Goal: Task Accomplishment & Management: Complete application form

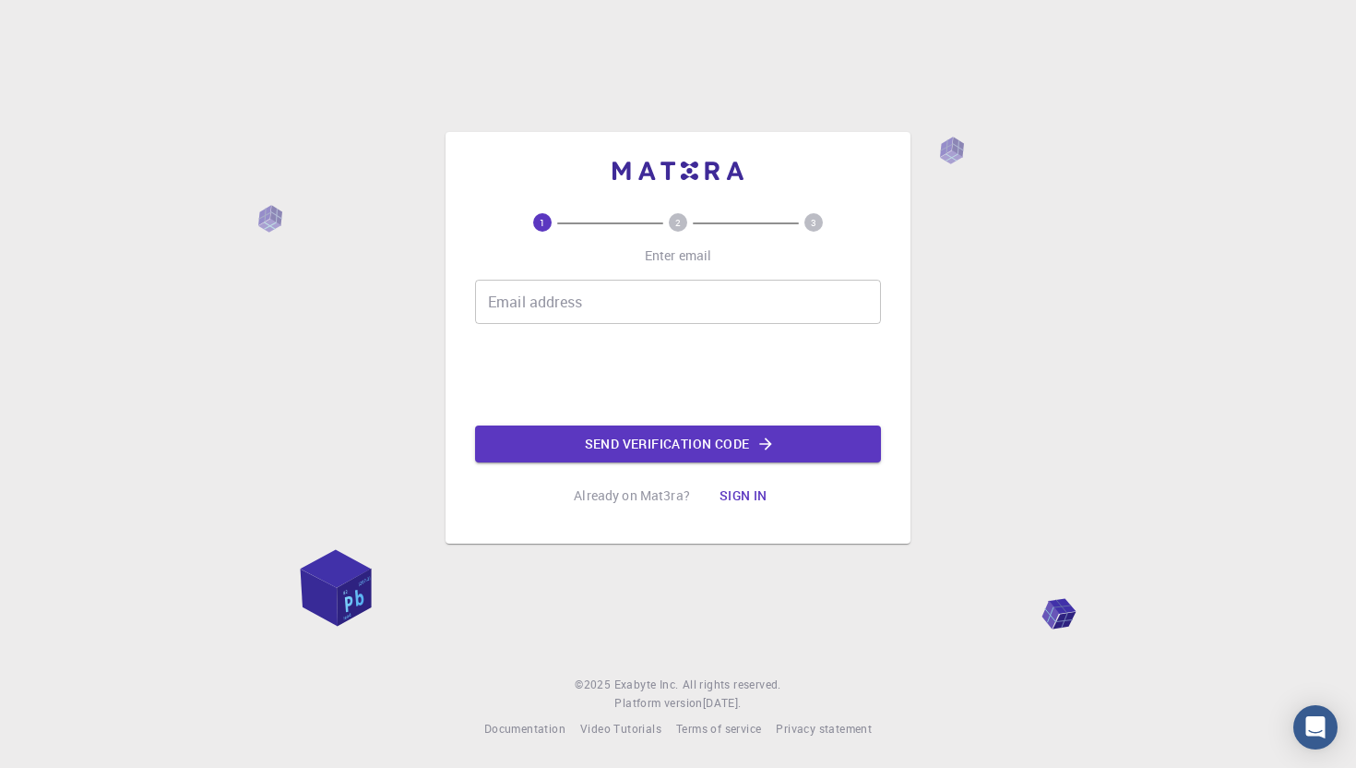
click at [585, 308] on input "Email address" at bounding box center [678, 302] width 406 height 44
type input "[EMAIL_ADDRESS][DOMAIN_NAME]"
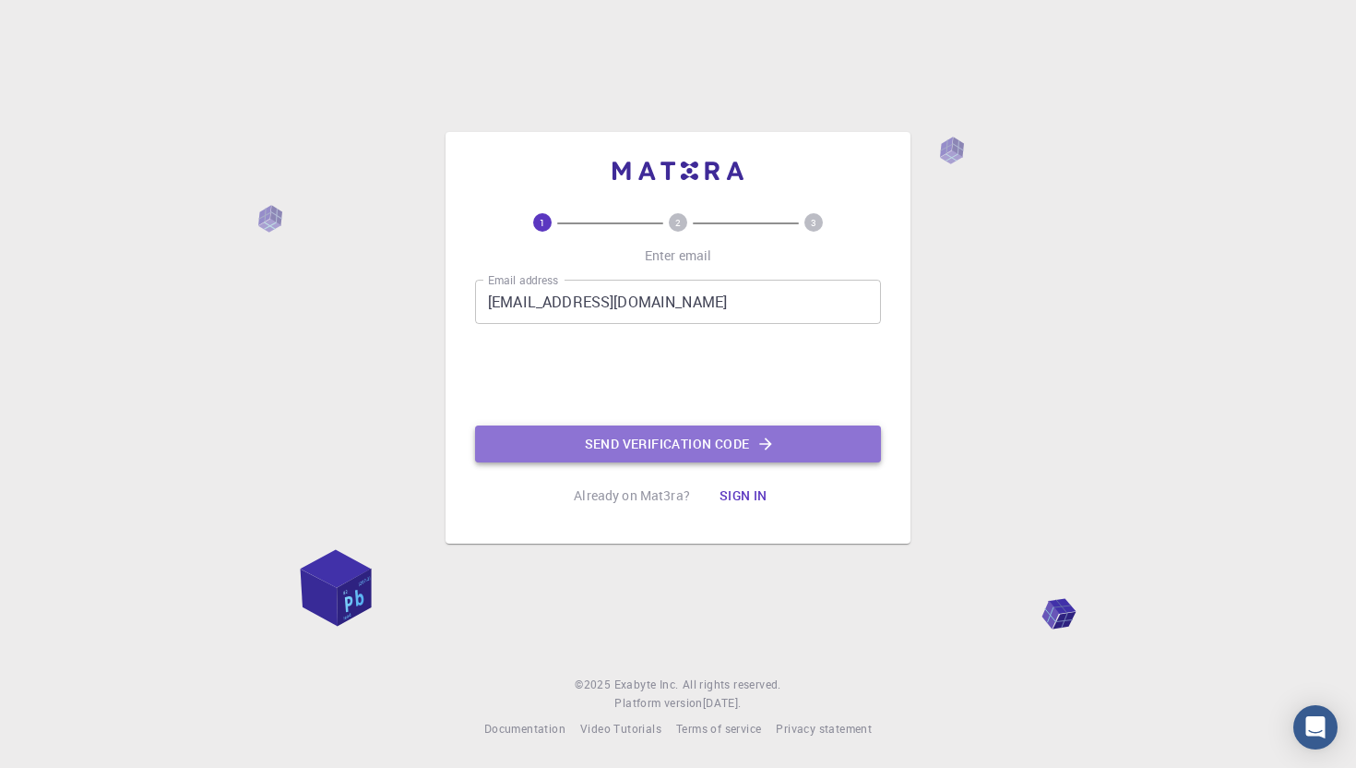
click at [620, 447] on button "Send verification code" at bounding box center [678, 443] width 406 height 37
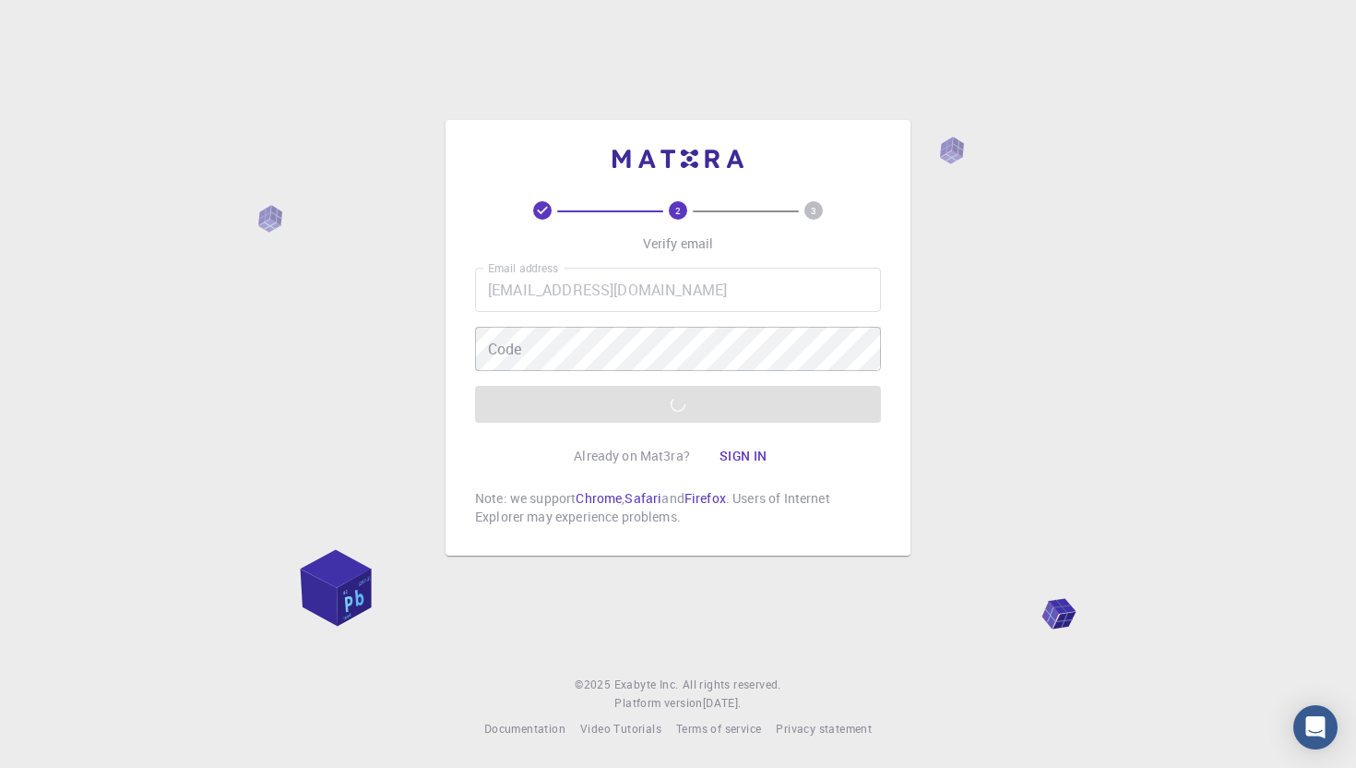
click at [695, 400] on div "Email address Haffeyc0534@stu.mhs-pa.org Email address Code Code Verify email" at bounding box center [678, 345] width 406 height 155
click at [648, 408] on div "Email address Haffeyc0534@stu.mhs-pa.org Email address Code Code Verify email" at bounding box center [678, 345] width 406 height 155
click at [688, 248] on p "Verify email" at bounding box center [678, 243] width 71 height 18
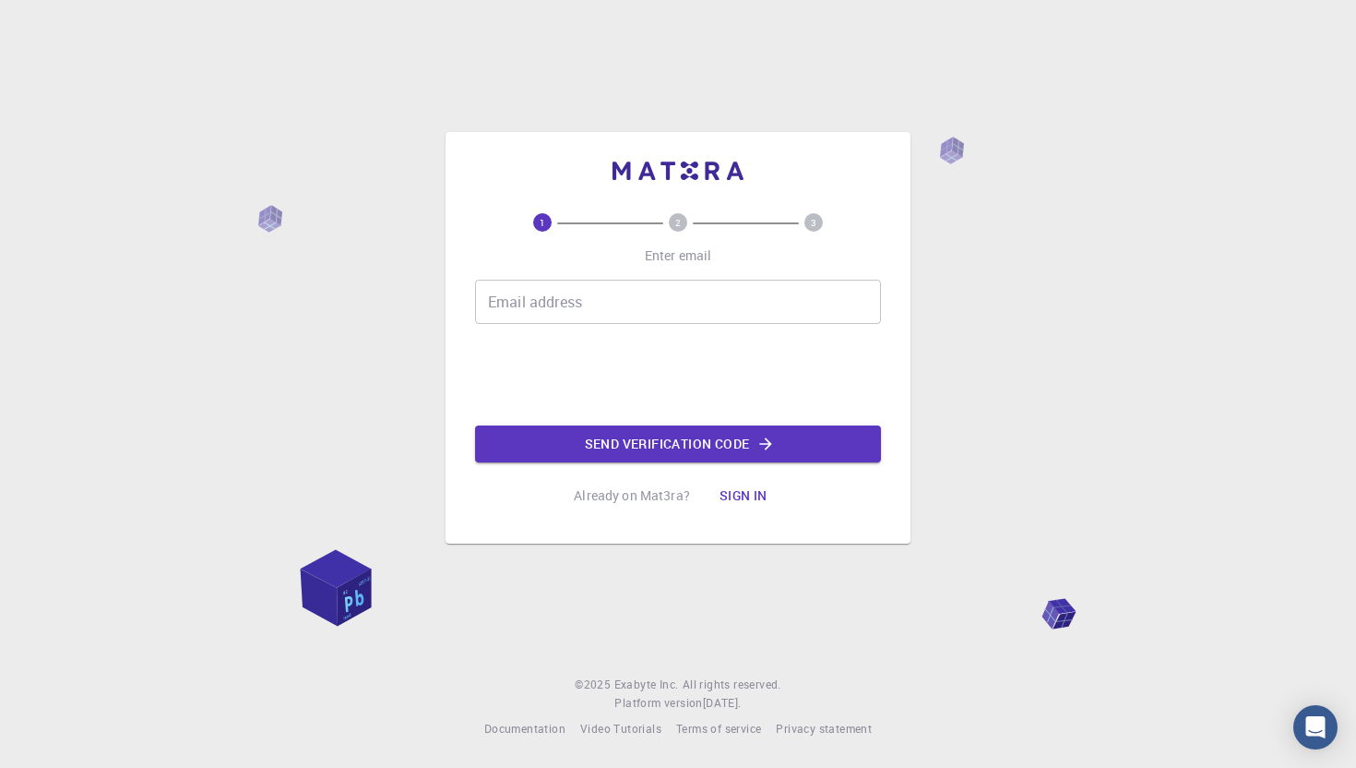
click at [608, 292] on input "Email address" at bounding box center [678, 302] width 406 height 44
type input "[EMAIL_ADDRESS][DOMAIN_NAME]"
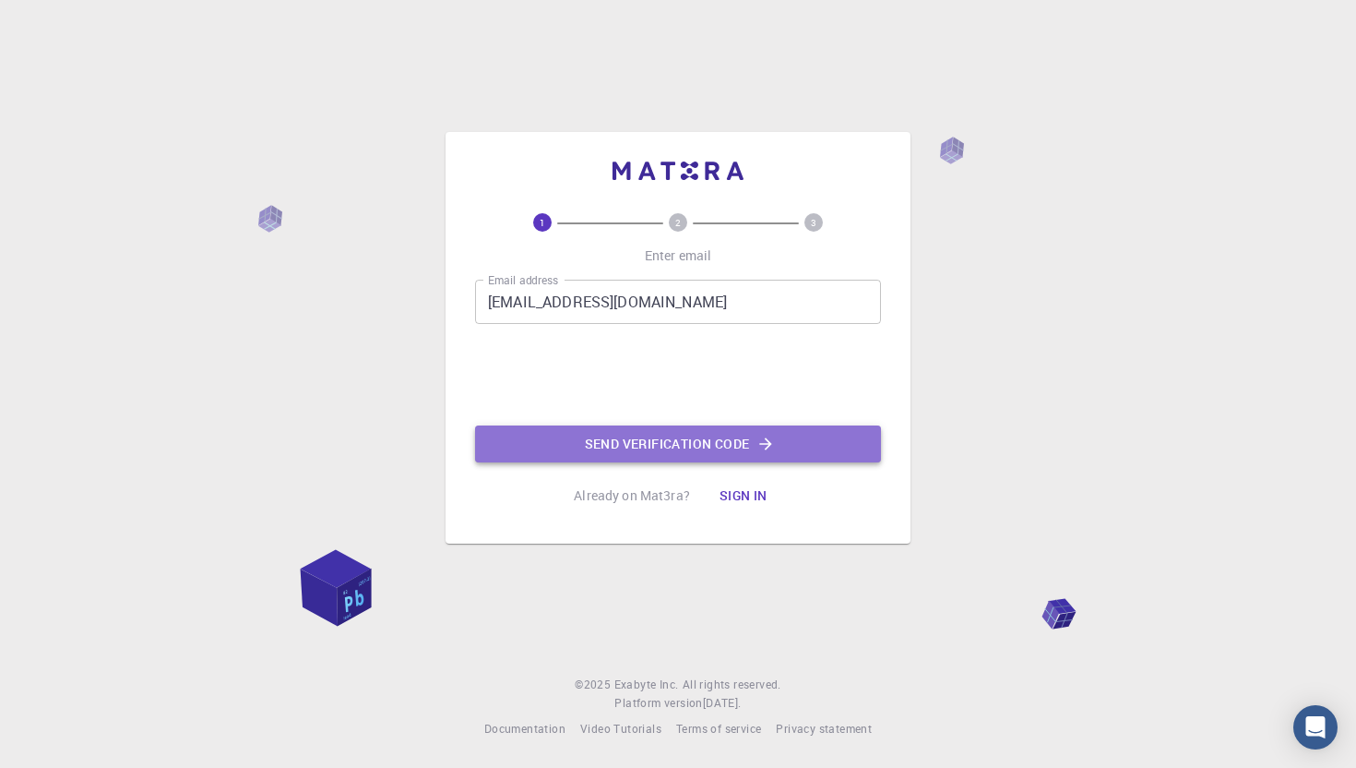
click at [612, 445] on button "Send verification code" at bounding box center [678, 443] width 406 height 37
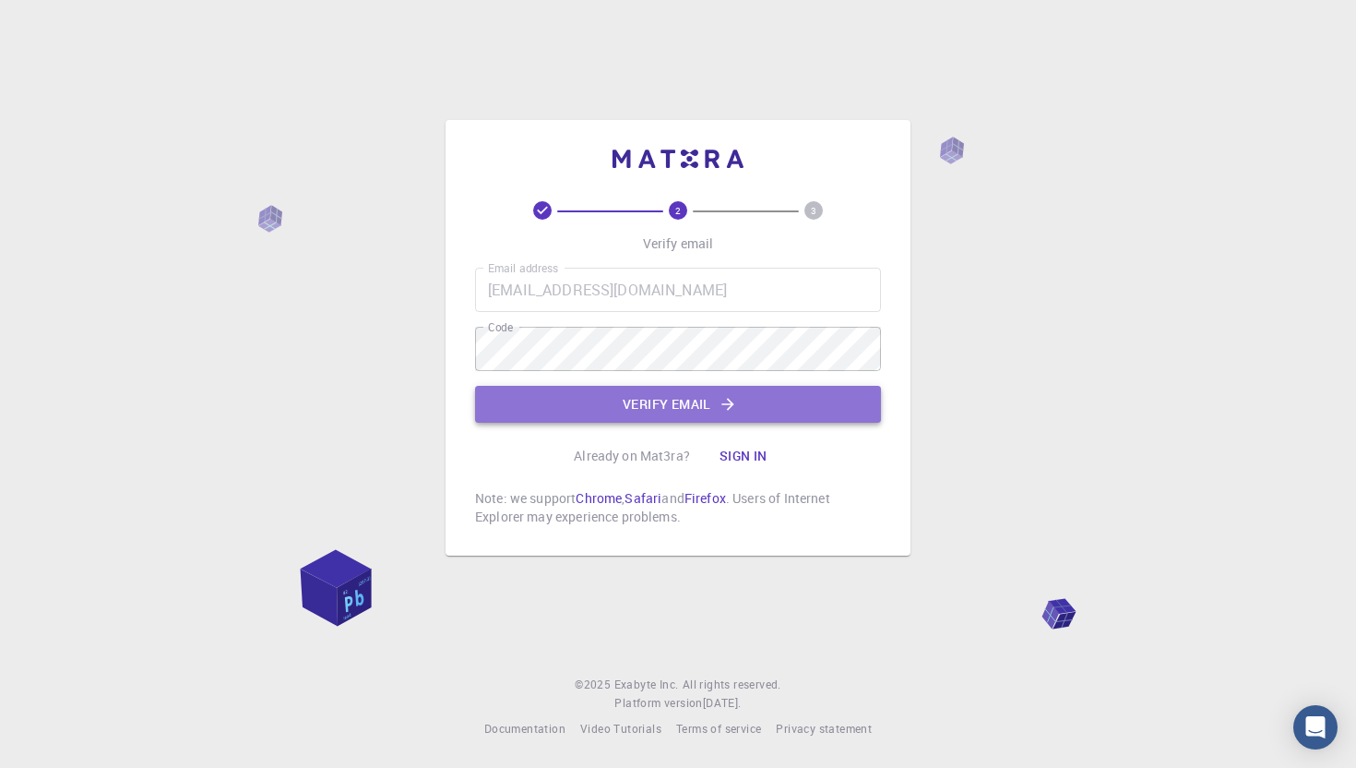
click at [603, 414] on button "Verify email" at bounding box center [678, 404] width 406 height 37
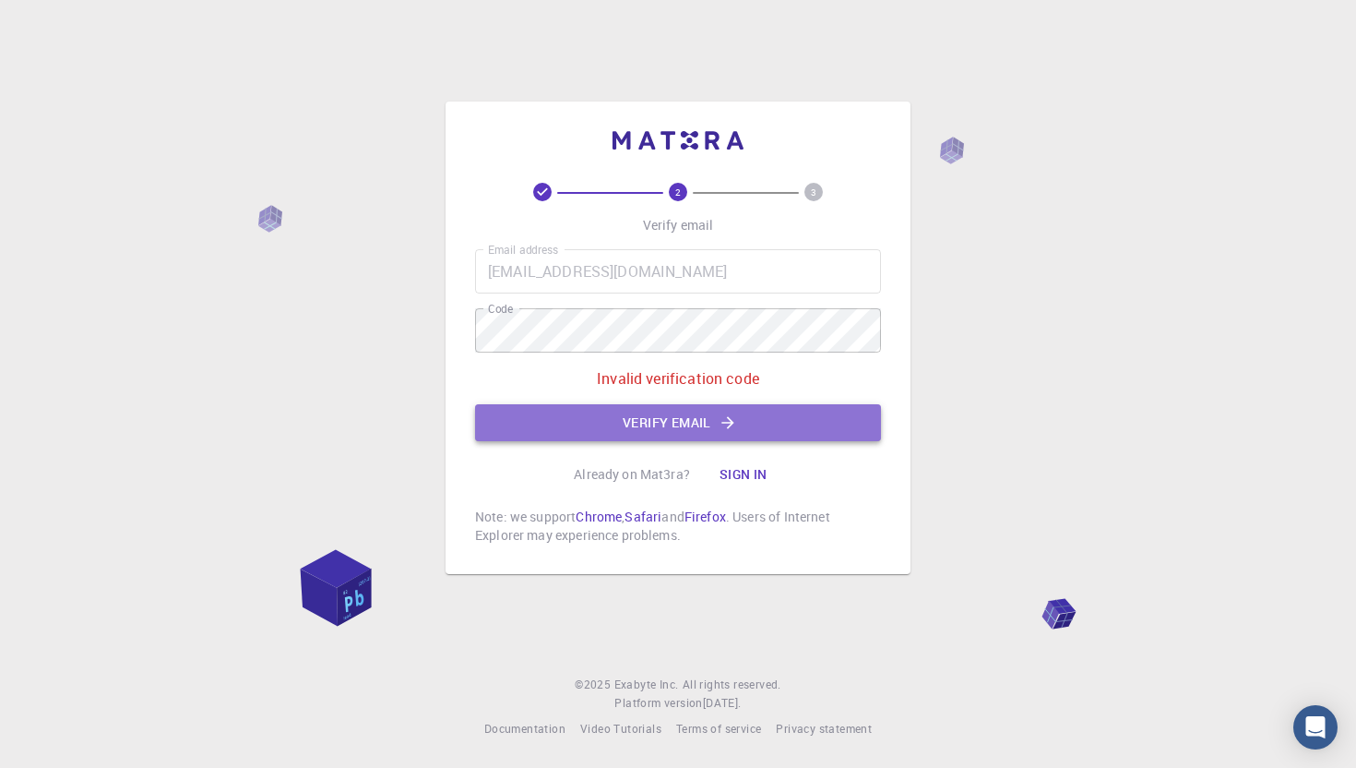
click at [754, 415] on button "Verify email" at bounding box center [678, 422] width 406 height 37
click at [668, 428] on button "Verify email" at bounding box center [678, 422] width 406 height 37
click at [568, 425] on button "Verify email" at bounding box center [678, 422] width 406 height 37
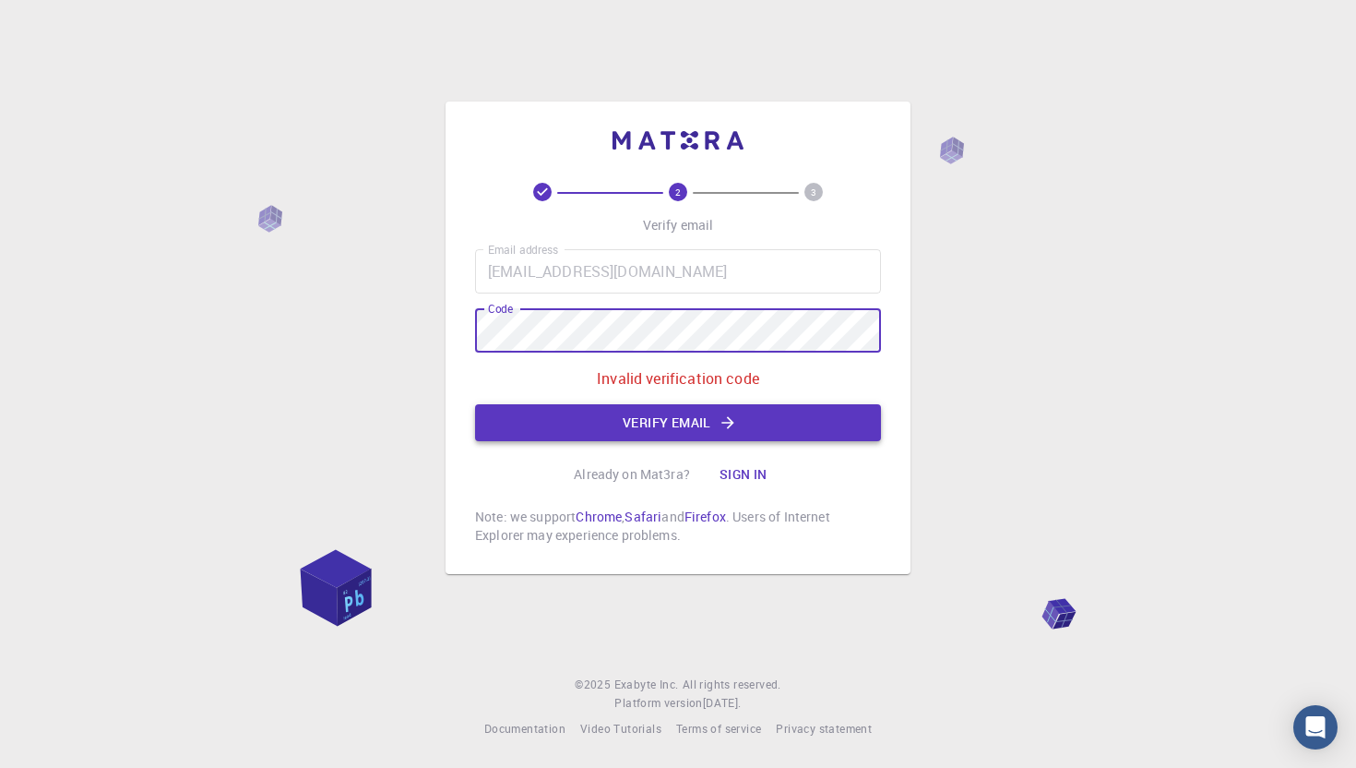
click at [590, 418] on button "Verify email" at bounding box center [678, 422] width 406 height 37
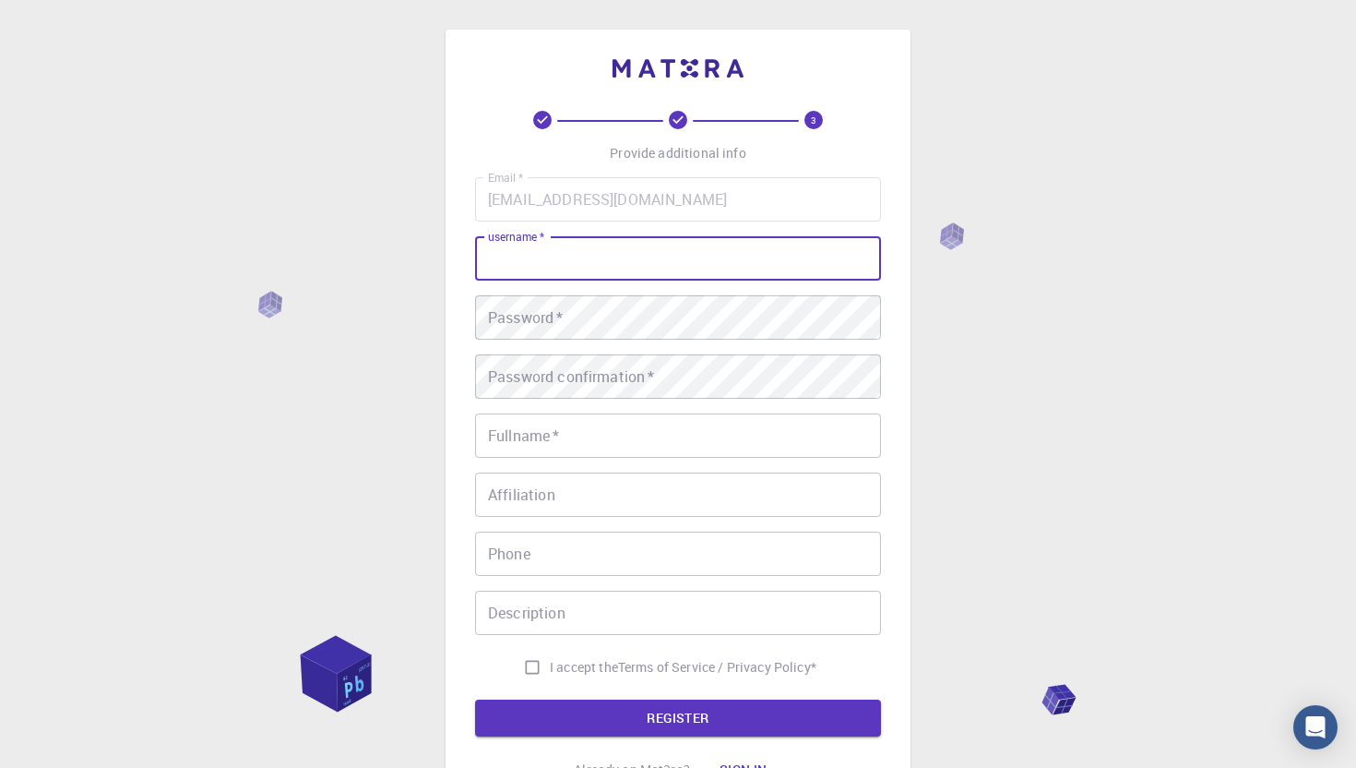
click at [573, 255] on input "username   *" at bounding box center [678, 258] width 406 height 44
type input "H"
type input "ARCHANGEL PROJECT"
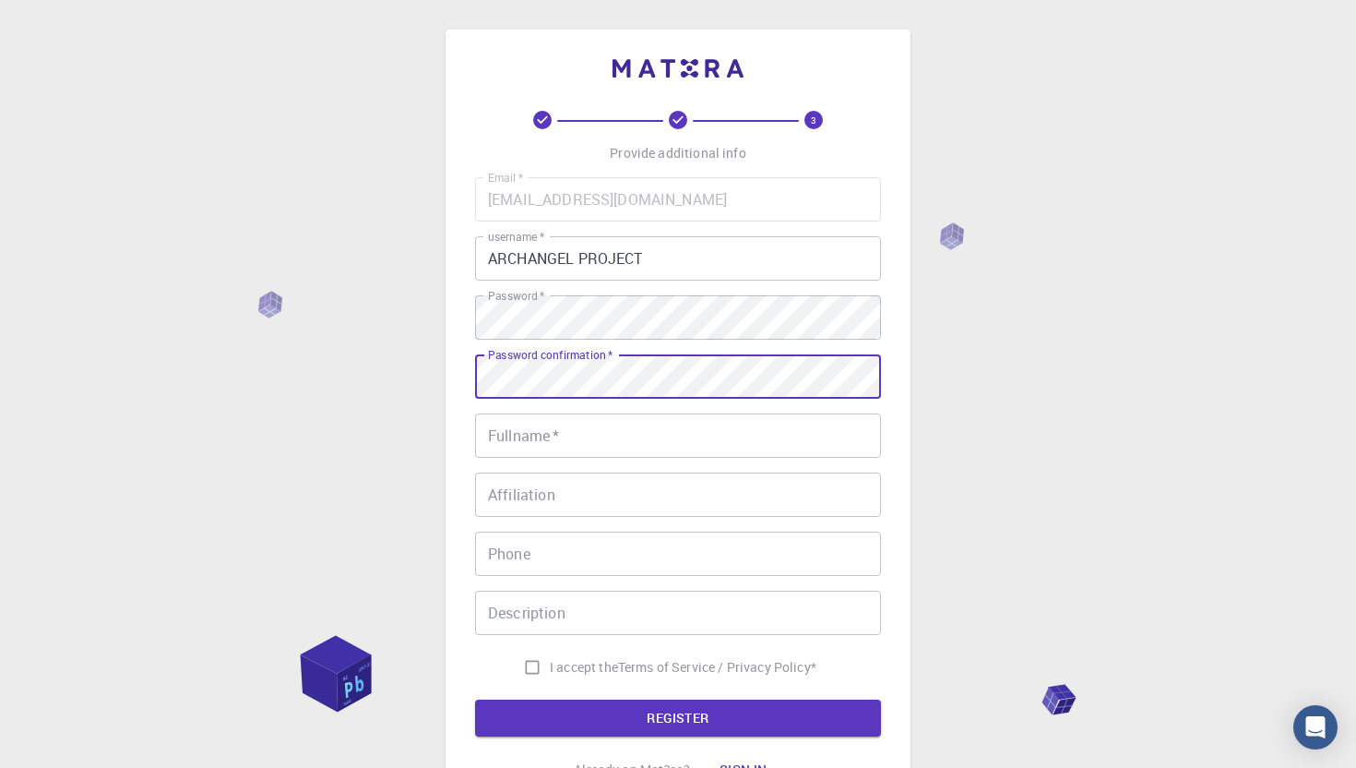
click at [518, 361] on div "Password confirmation   * Password confirmation   *" at bounding box center [678, 376] width 406 height 44
click at [519, 449] on input "Fullname   *" at bounding box center [678, 435] width 406 height 44
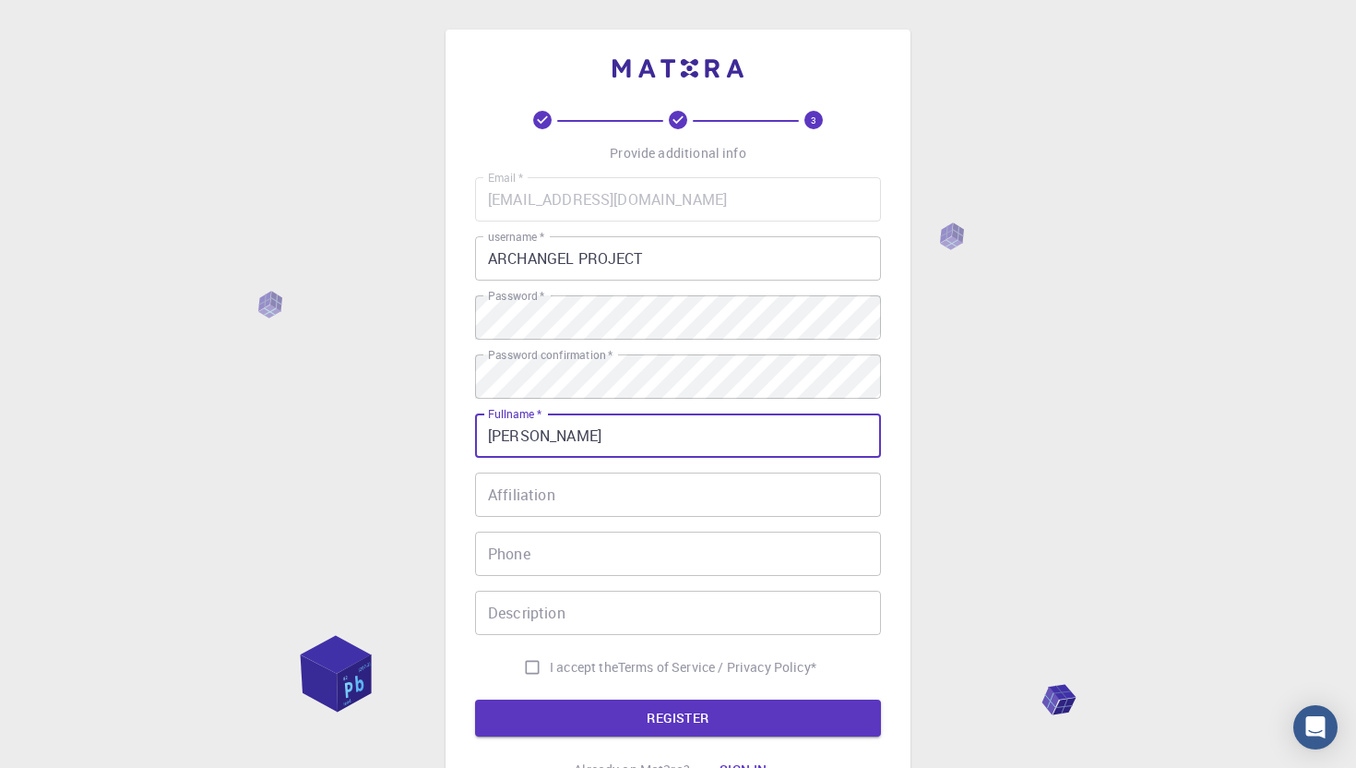
type input "[PERSON_NAME]"
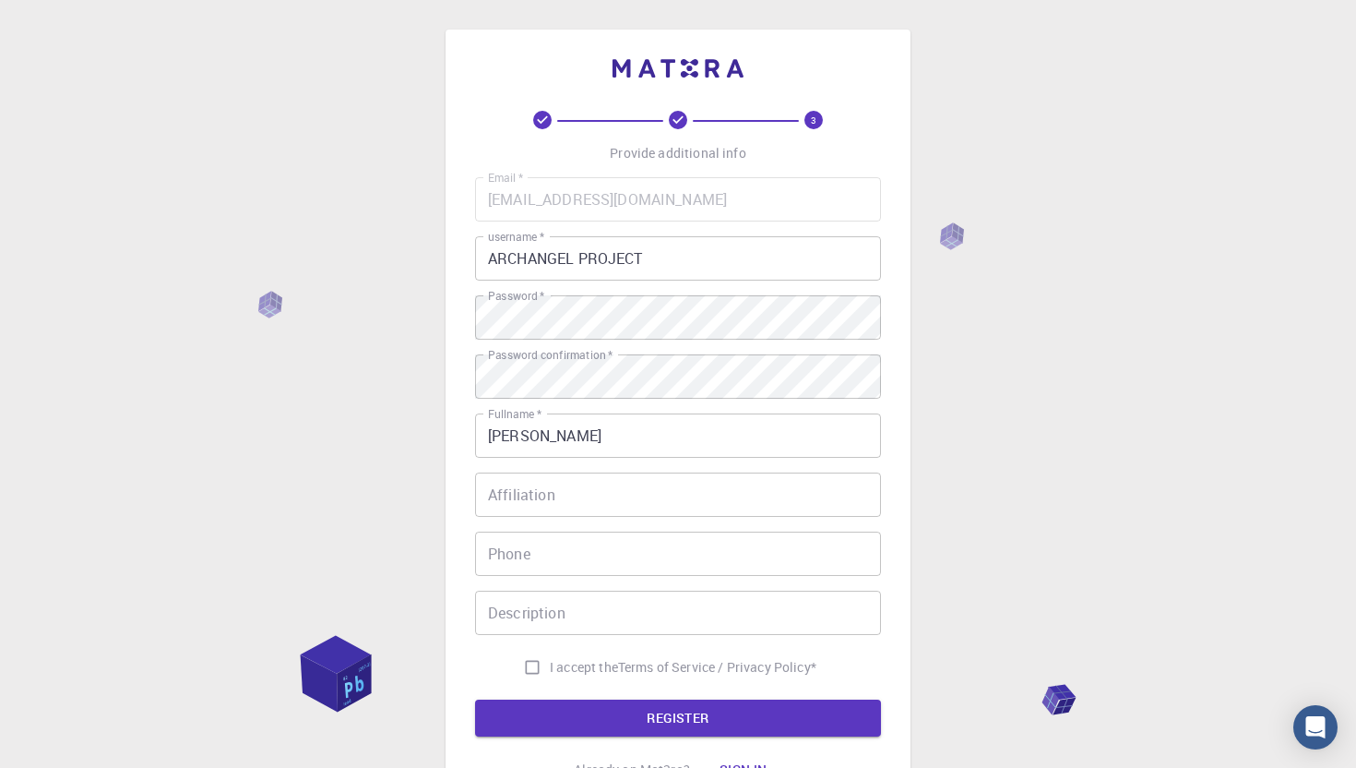
click at [506, 517] on div "Email   * [EMAIL_ADDRESS][DOMAIN_NAME] Email   * username   * ARCHANGEL PROJECT…" at bounding box center [678, 430] width 406 height 507
click at [511, 504] on input "Affiliation" at bounding box center [678, 494] width 406 height 44
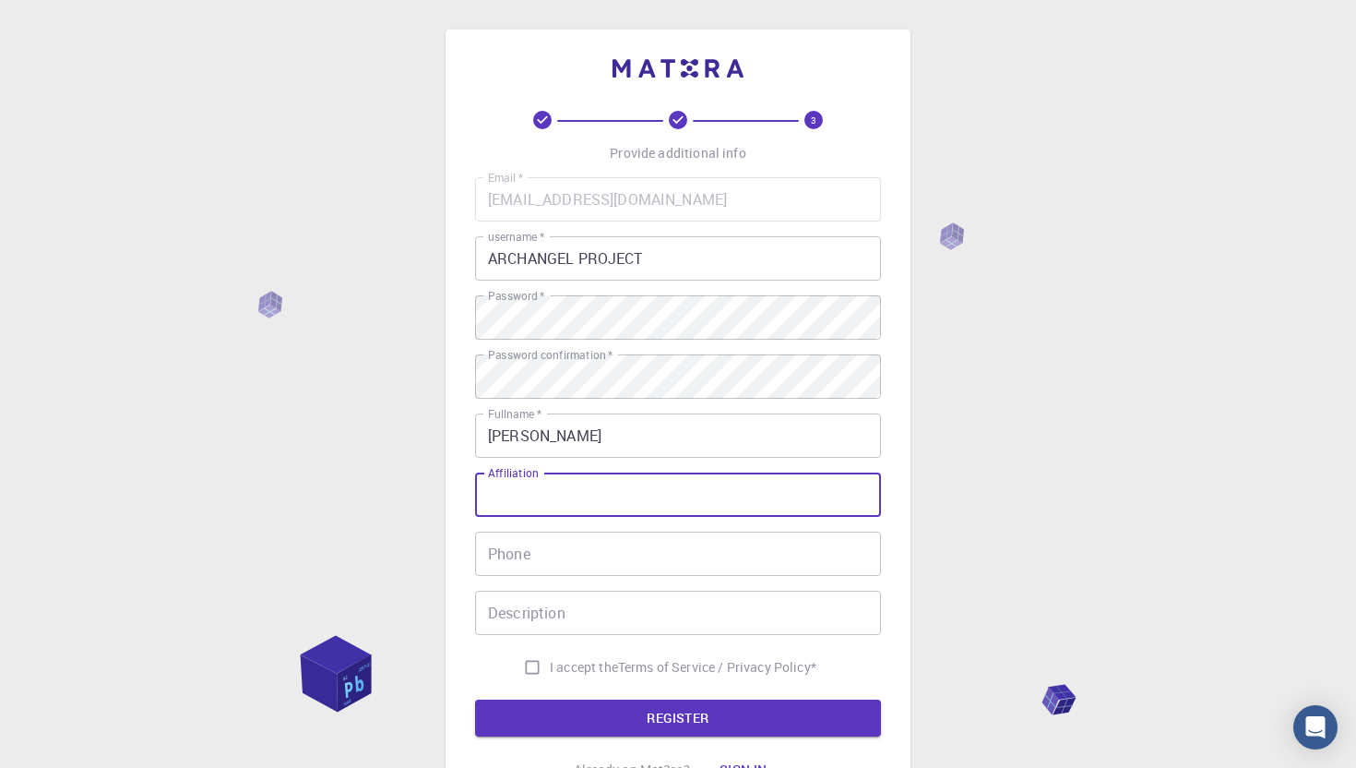
click at [535, 558] on input "Phone" at bounding box center [678, 553] width 406 height 44
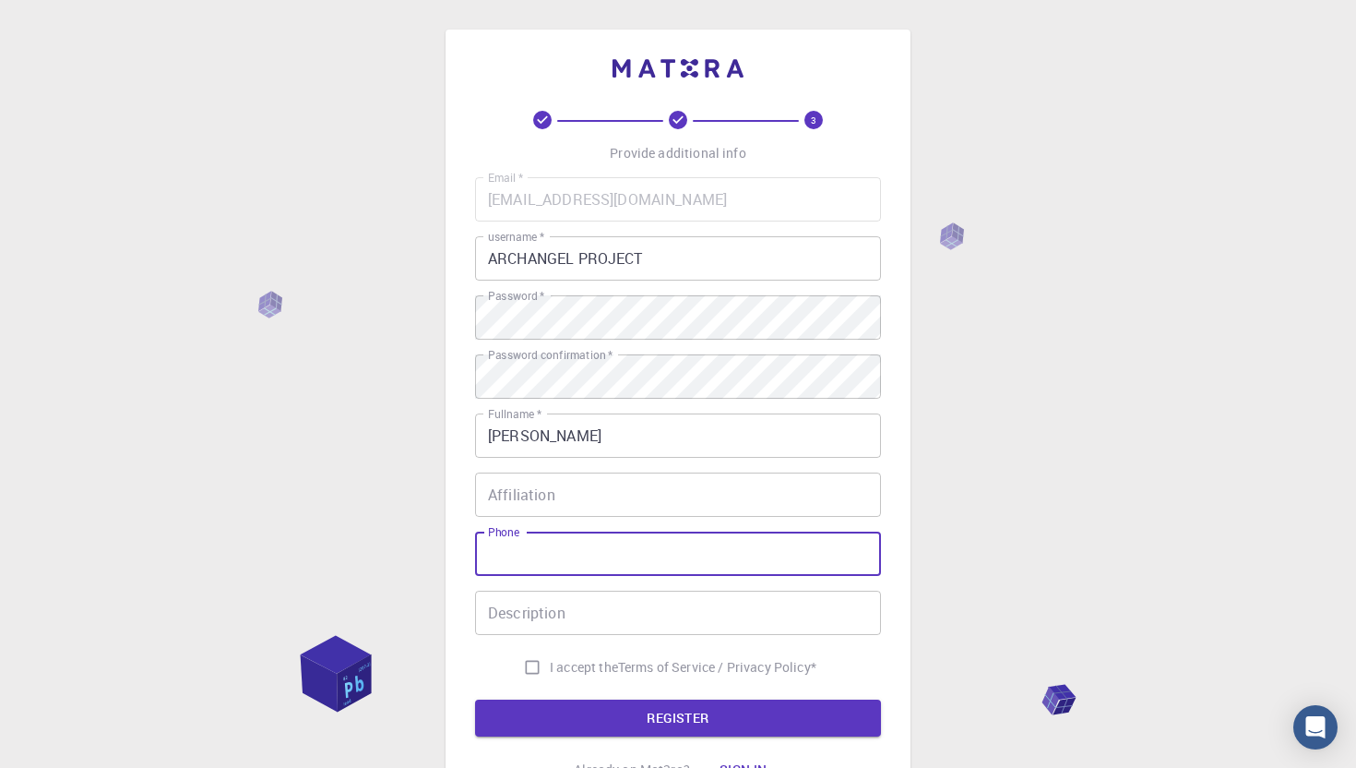
click at [529, 618] on input "Description" at bounding box center [678, 612] width 406 height 44
click at [528, 669] on input "I accept the Terms of Service / Privacy Policy *" at bounding box center [532, 666] width 35 height 35
checkbox input "true"
click at [528, 703] on button "REGISTER" at bounding box center [678, 717] width 406 height 37
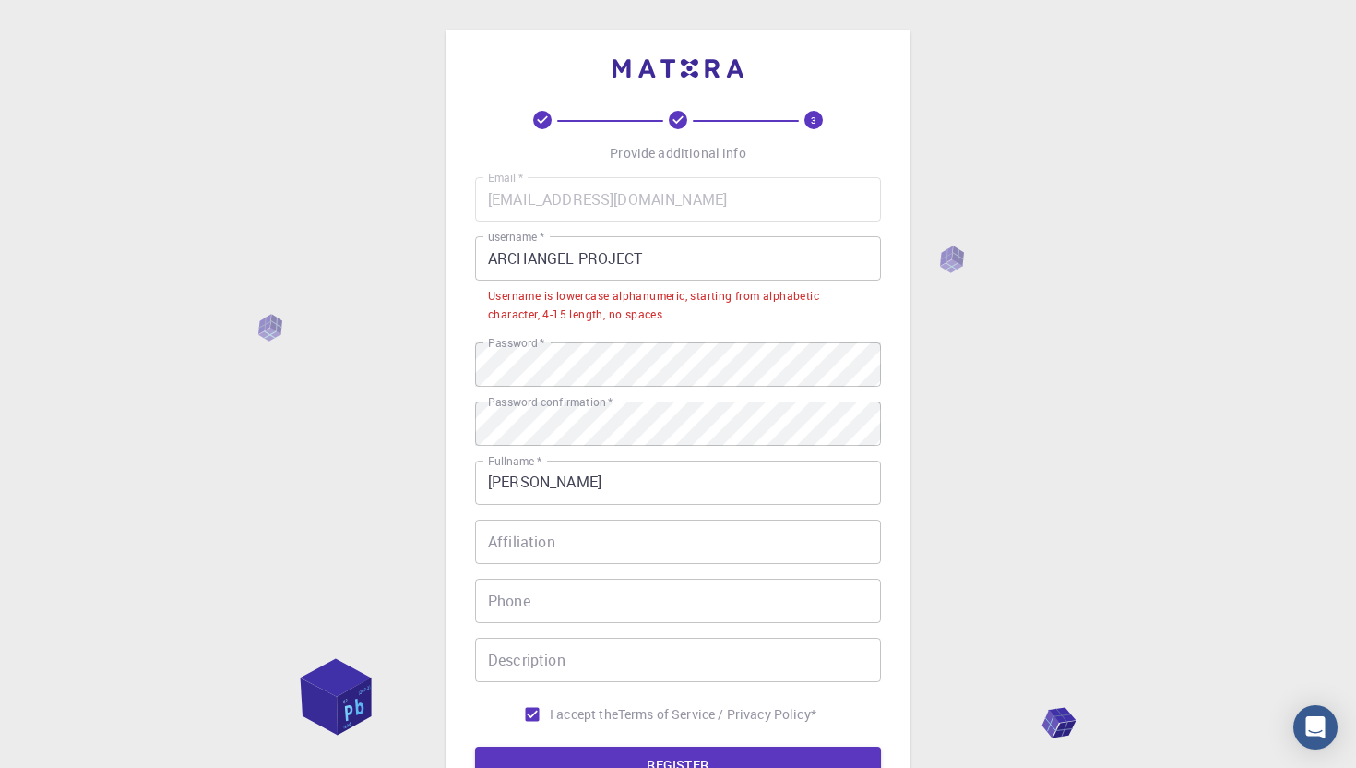
click at [578, 263] on input "ARCHANGEL PROJECT" at bounding box center [678, 258] width 406 height 44
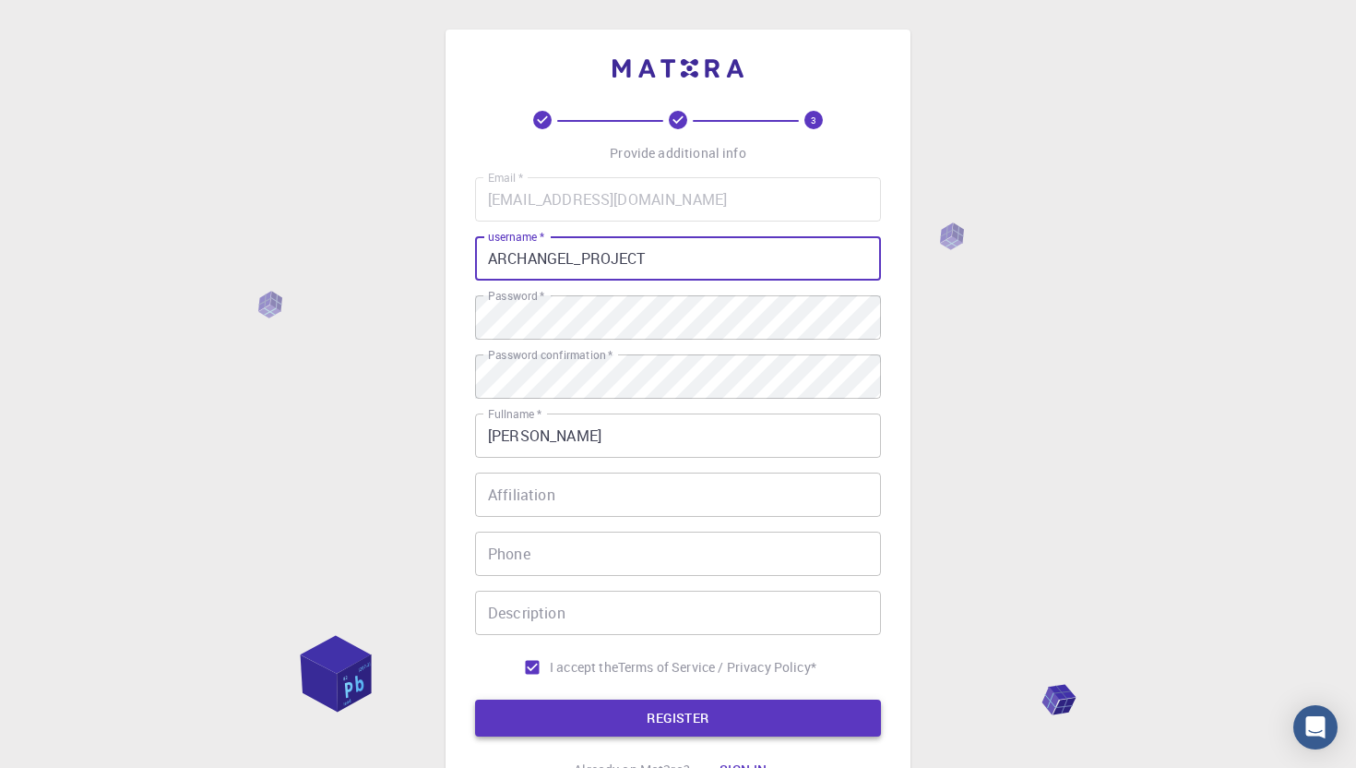
click at [621, 709] on button "REGISTER" at bounding box center [678, 717] width 406 height 37
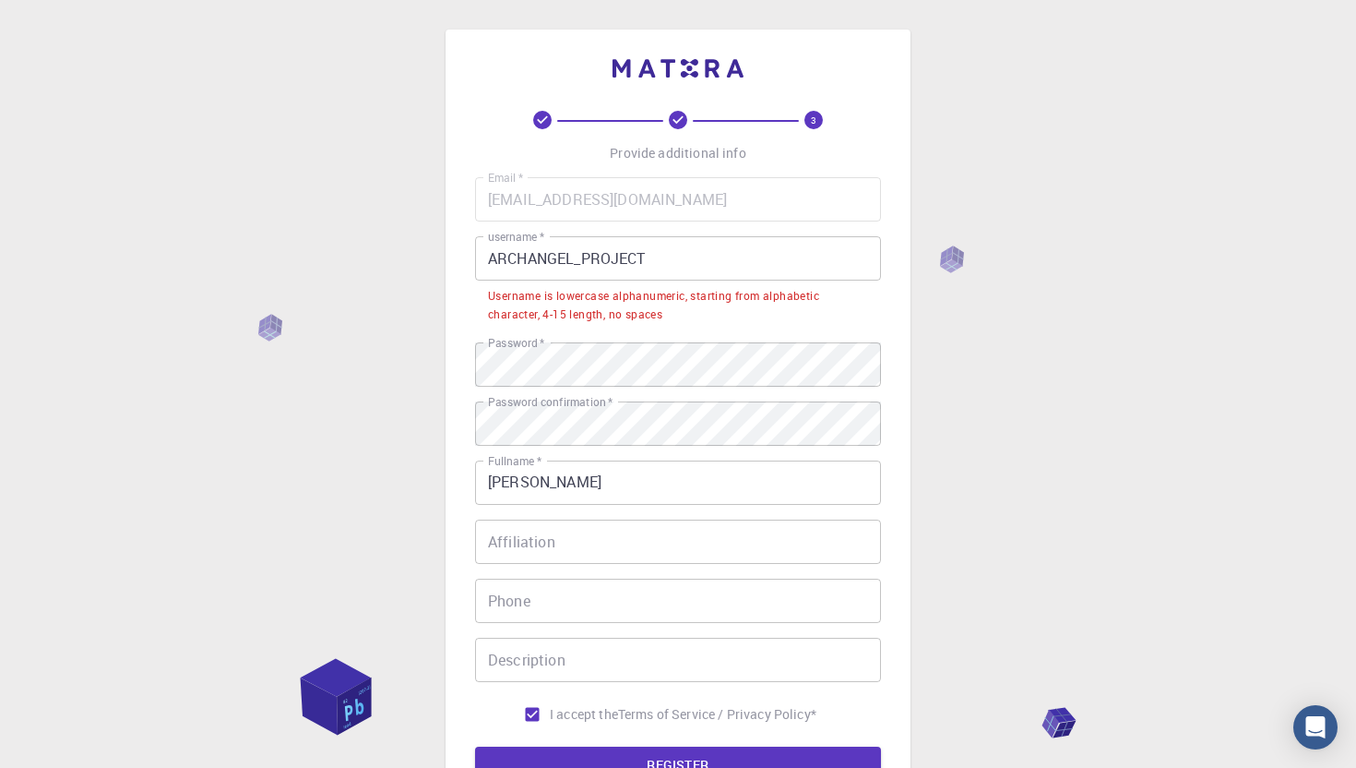
click at [707, 249] on input "ARCHANGEL_PROJECT" at bounding box center [678, 258] width 406 height 44
click at [530, 255] on input "ARCHANGEL_PROJECT" at bounding box center [678, 258] width 406 height 44
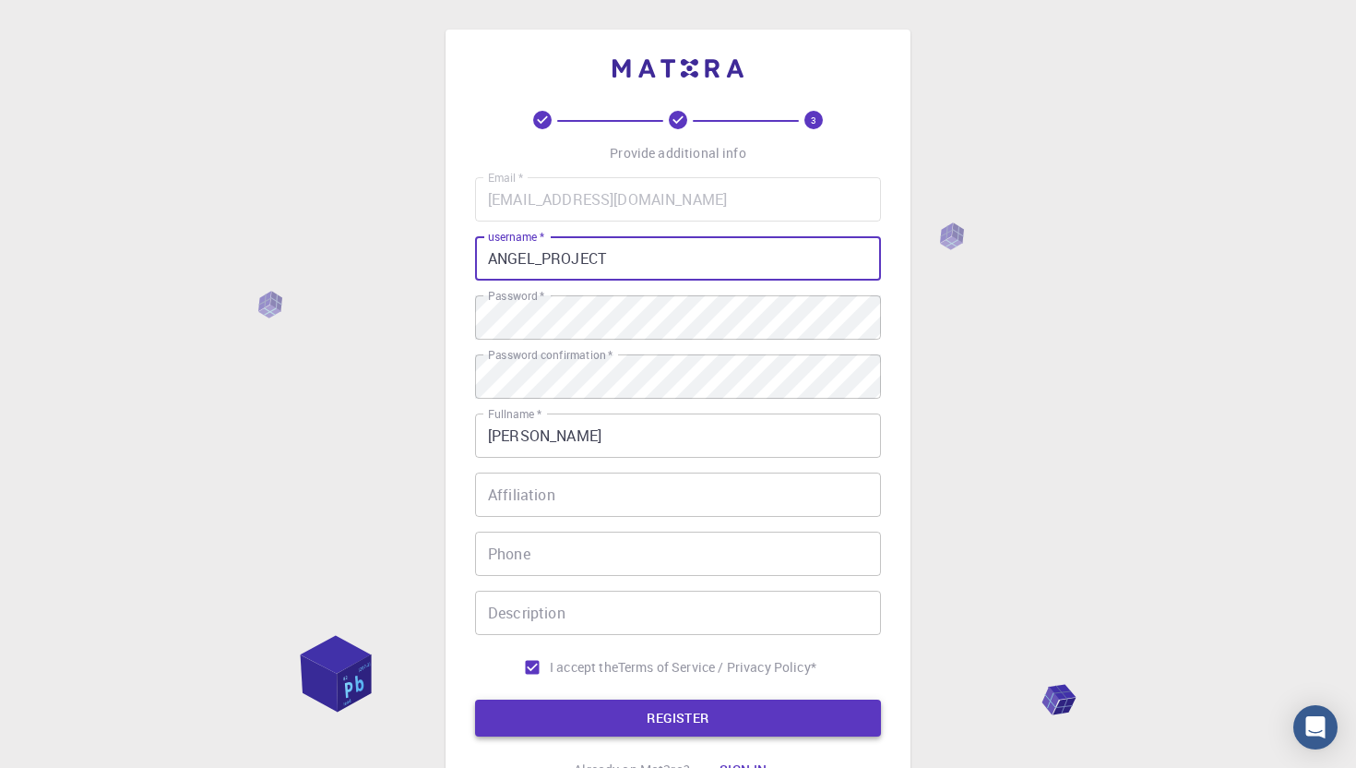
click at [548, 719] on button "REGISTER" at bounding box center [678, 717] width 406 height 37
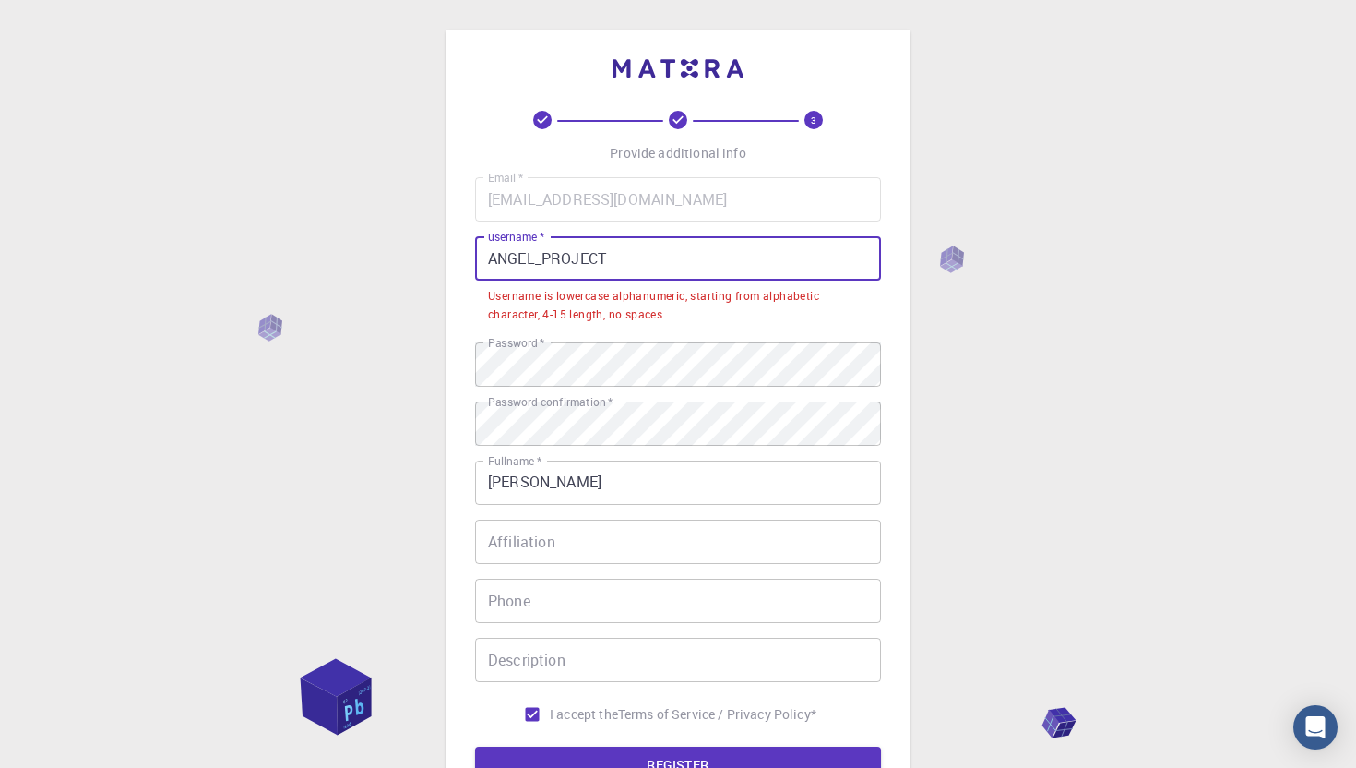
click at [541, 261] on input "ANGEL_PROJECT" at bounding box center [678, 258] width 406 height 44
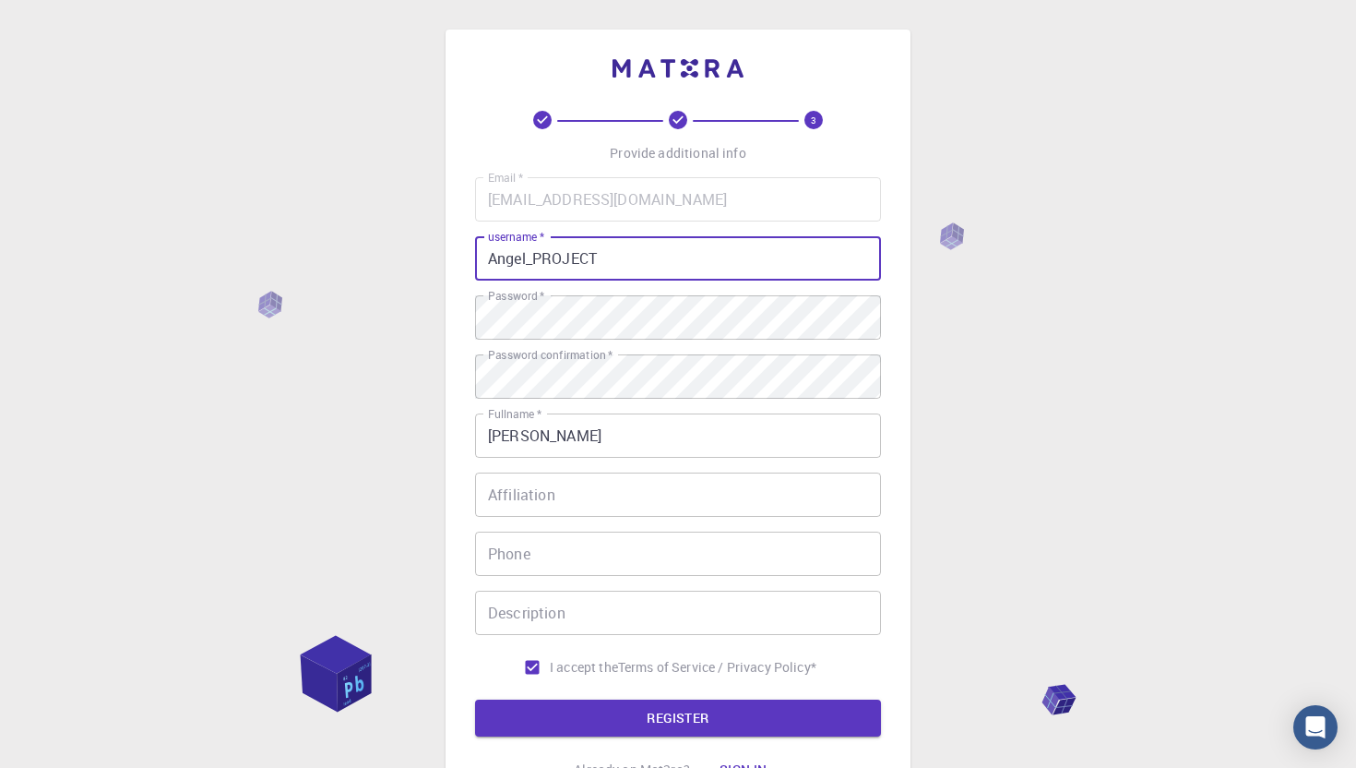
click at [475, 699] on button "REGISTER" at bounding box center [678, 717] width 406 height 37
type input "angelproject"
click at [631, 729] on button "REGISTER" at bounding box center [678, 717] width 406 height 37
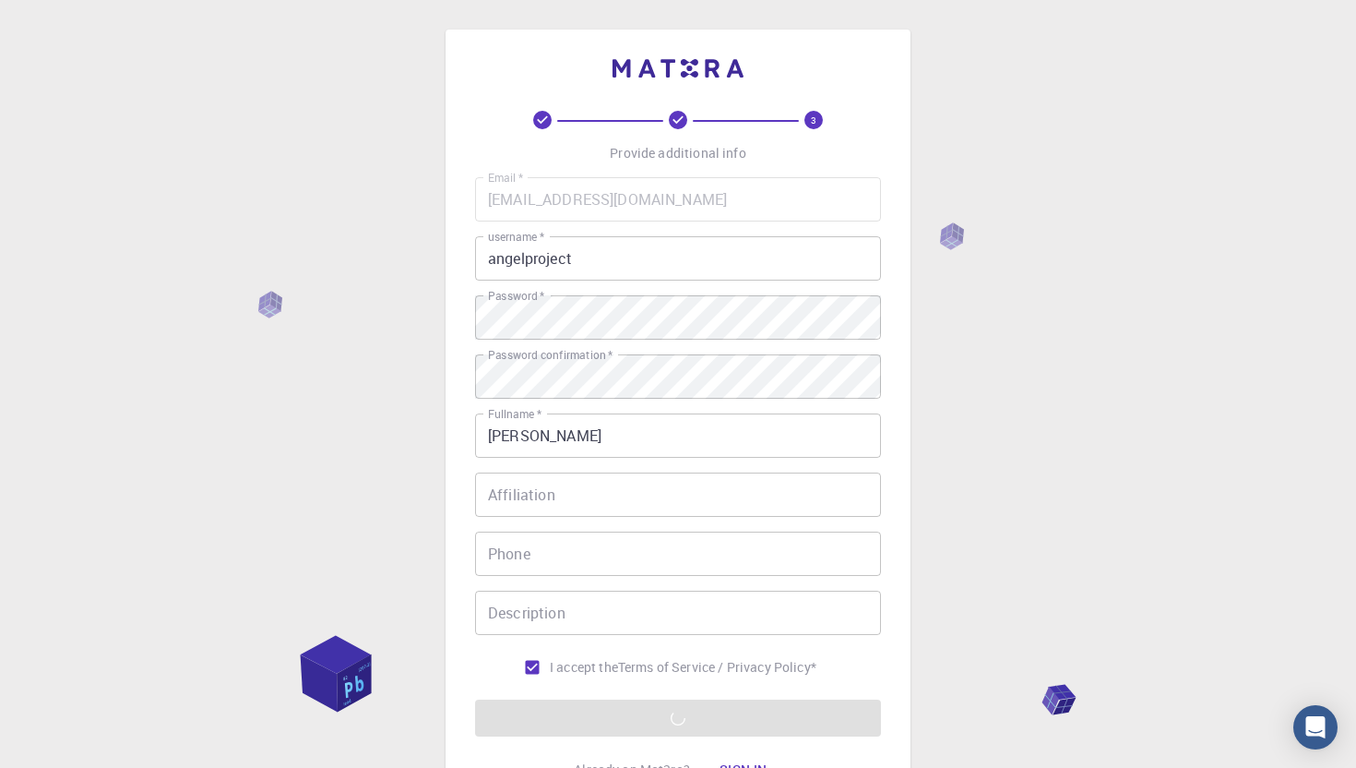
scroll to position [173, 0]
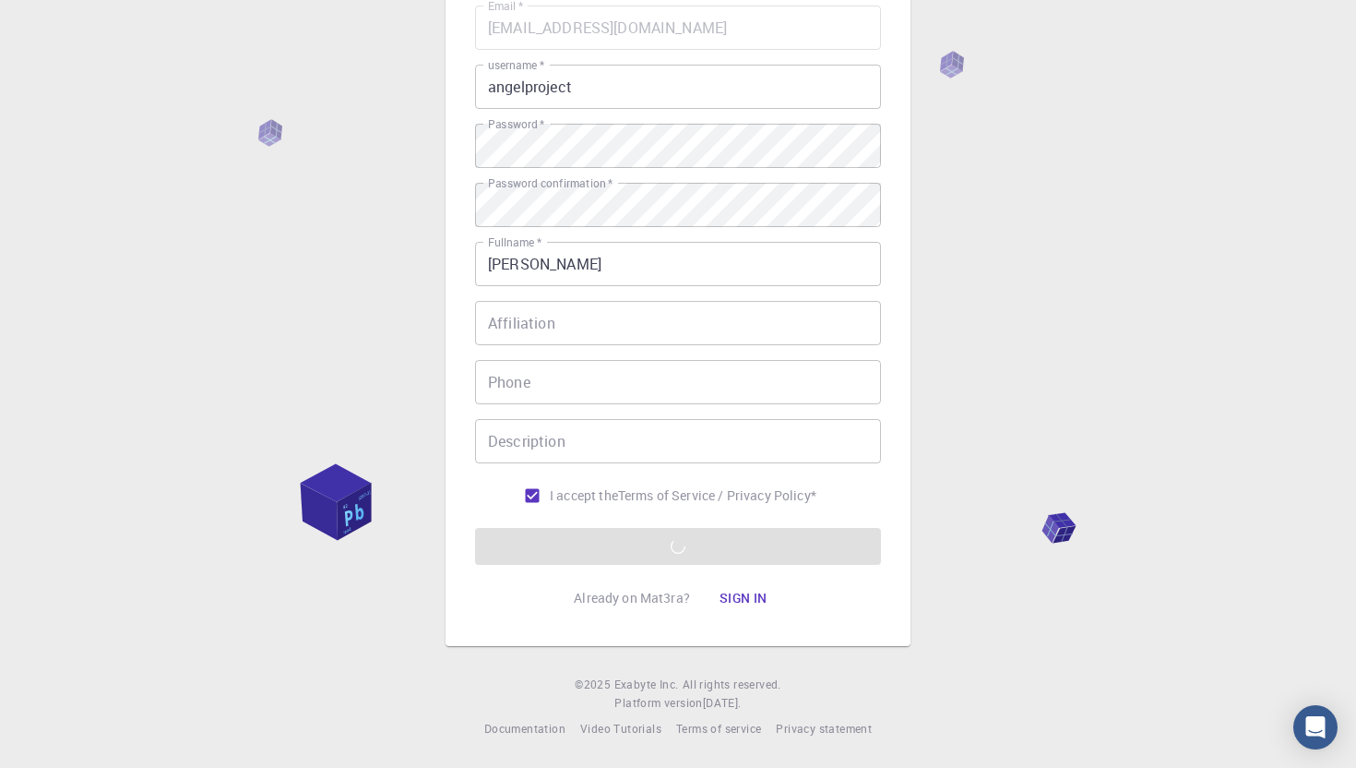
click at [606, 313] on input "Affiliation" at bounding box center [678, 323] width 406 height 44
click at [577, 395] on input "Phone" at bounding box center [678, 382] width 406 height 44
click at [583, 302] on input "Affiliation" at bounding box center [678, 323] width 406 height 44
click at [1043, 258] on div "3 Provide additional info Email   * [EMAIL_ADDRESS][DOMAIN_NAME] Email   * user…" at bounding box center [678, 297] width 1356 height 939
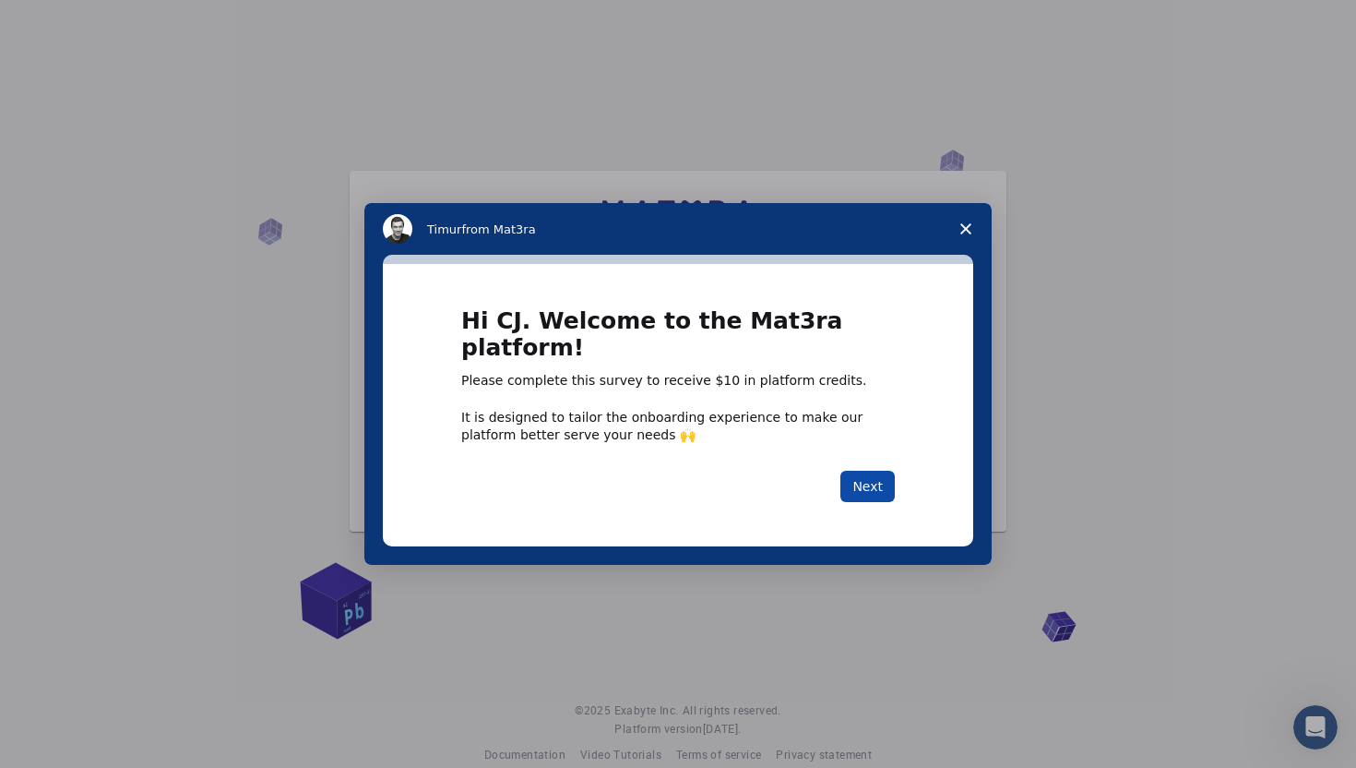
click at [868, 470] on button "Next" at bounding box center [867, 485] width 54 height 31
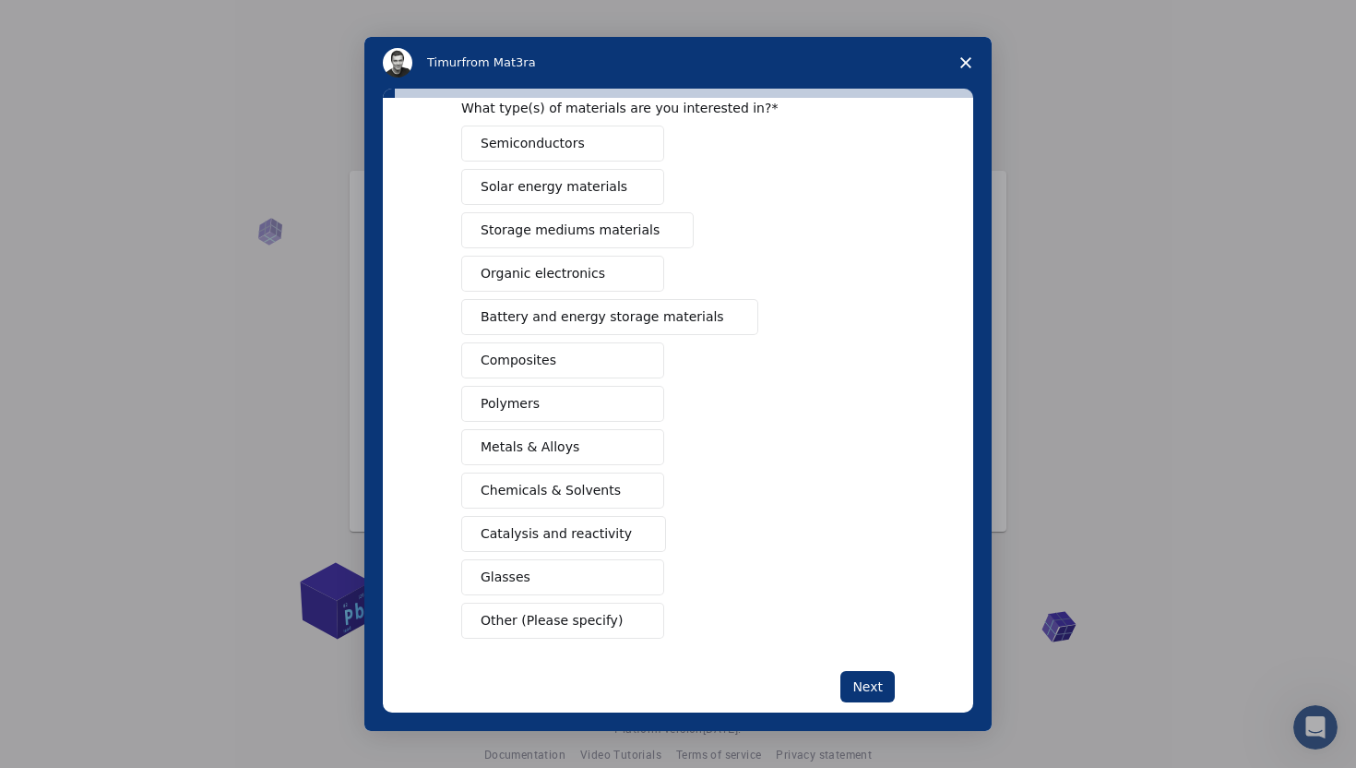
scroll to position [97, 0]
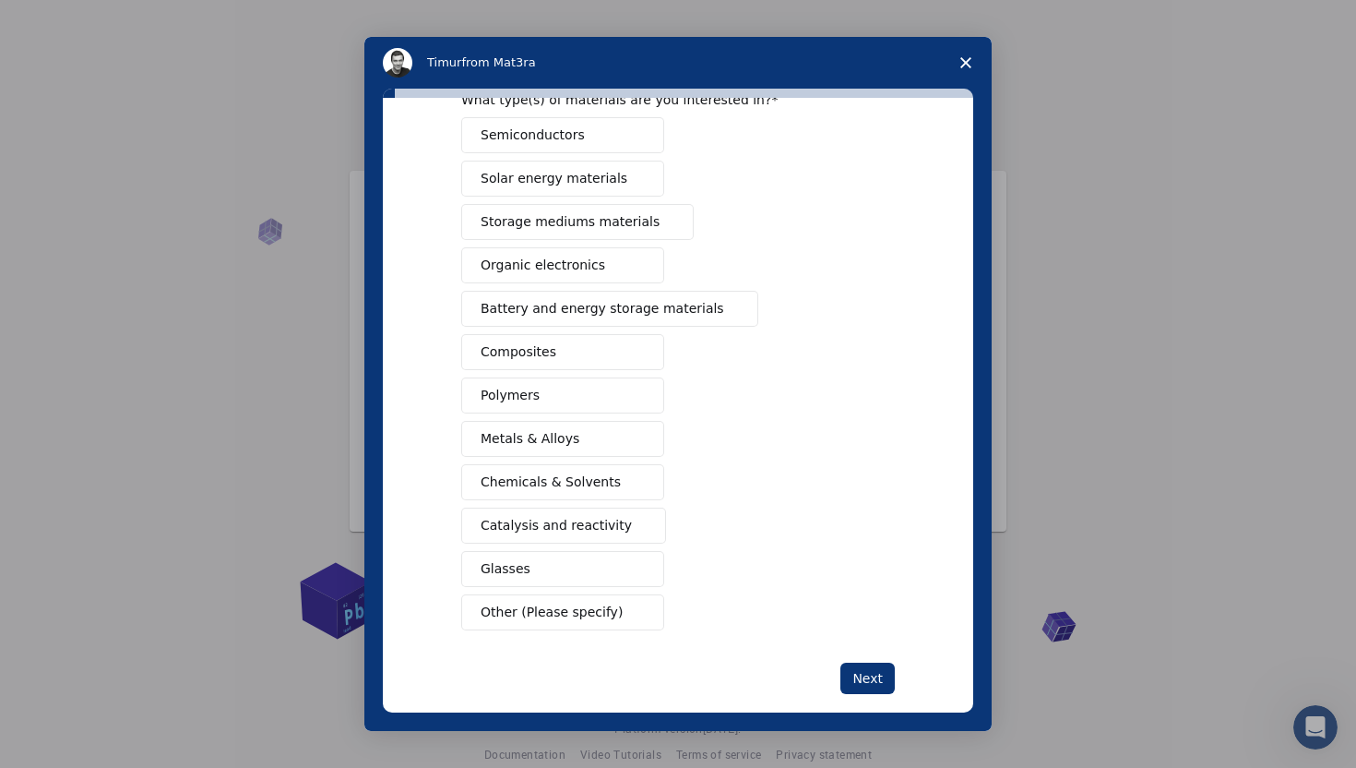
click at [585, 396] on button "Polymers" at bounding box center [562, 395] width 203 height 36
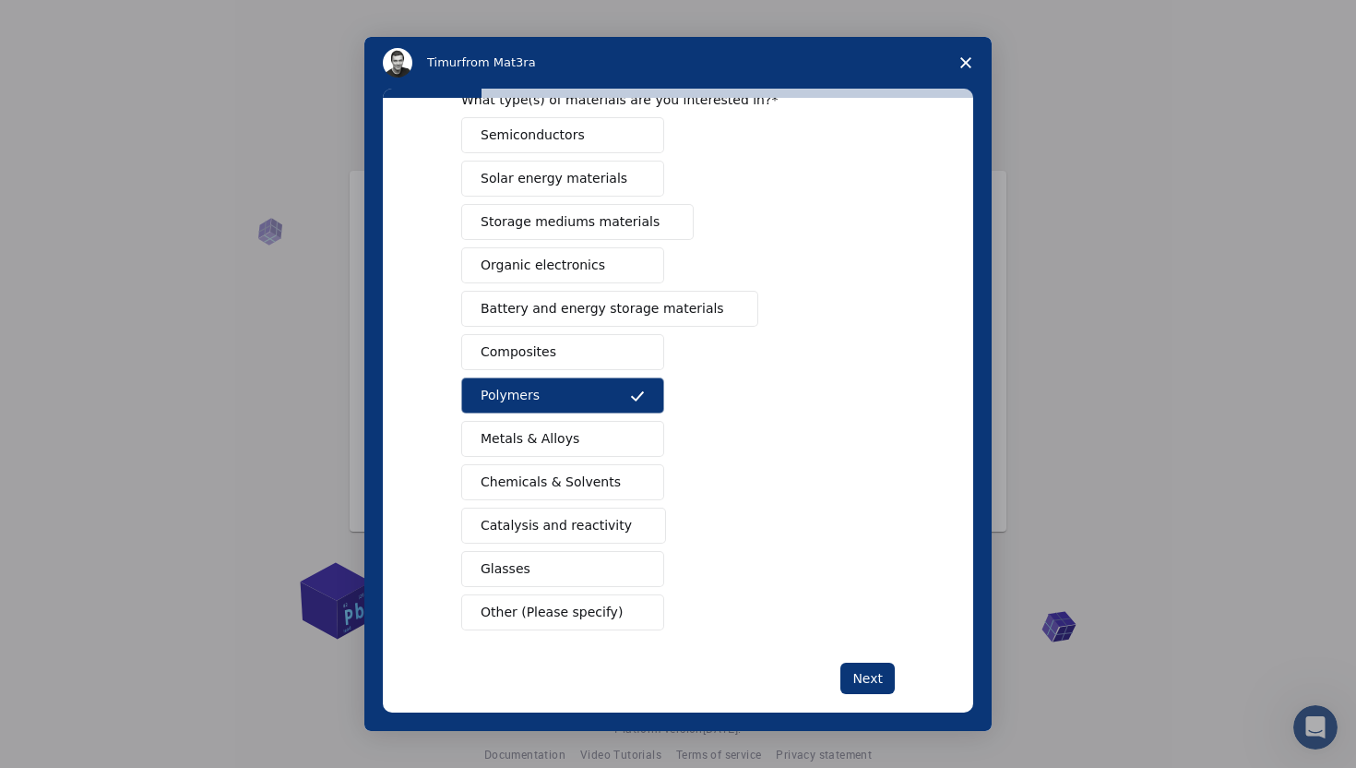
click at [585, 363] on button "Composites" at bounding box center [562, 352] width 203 height 36
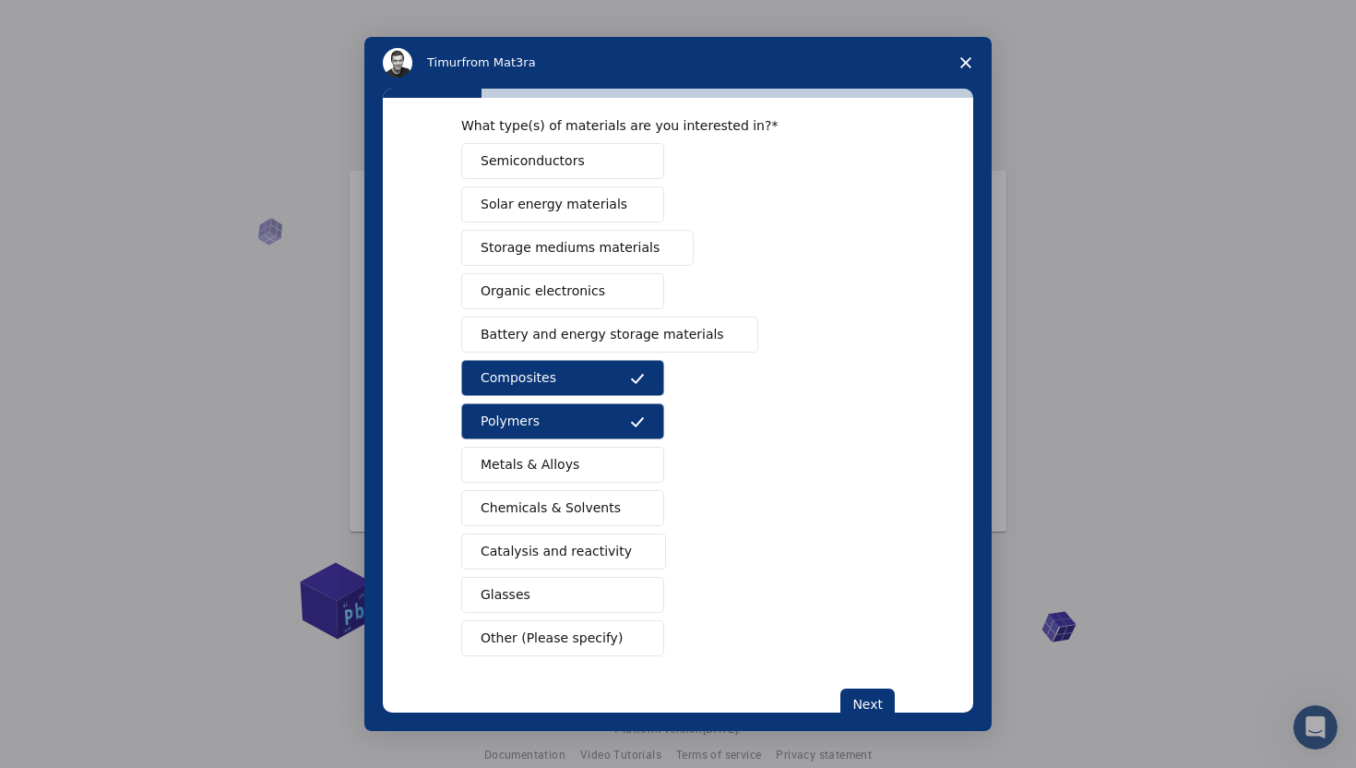
click at [589, 468] on button "Metals & Alloys" at bounding box center [562, 464] width 203 height 36
click at [577, 634] on span "Other (Please specify)" at bounding box center [552, 637] width 142 height 19
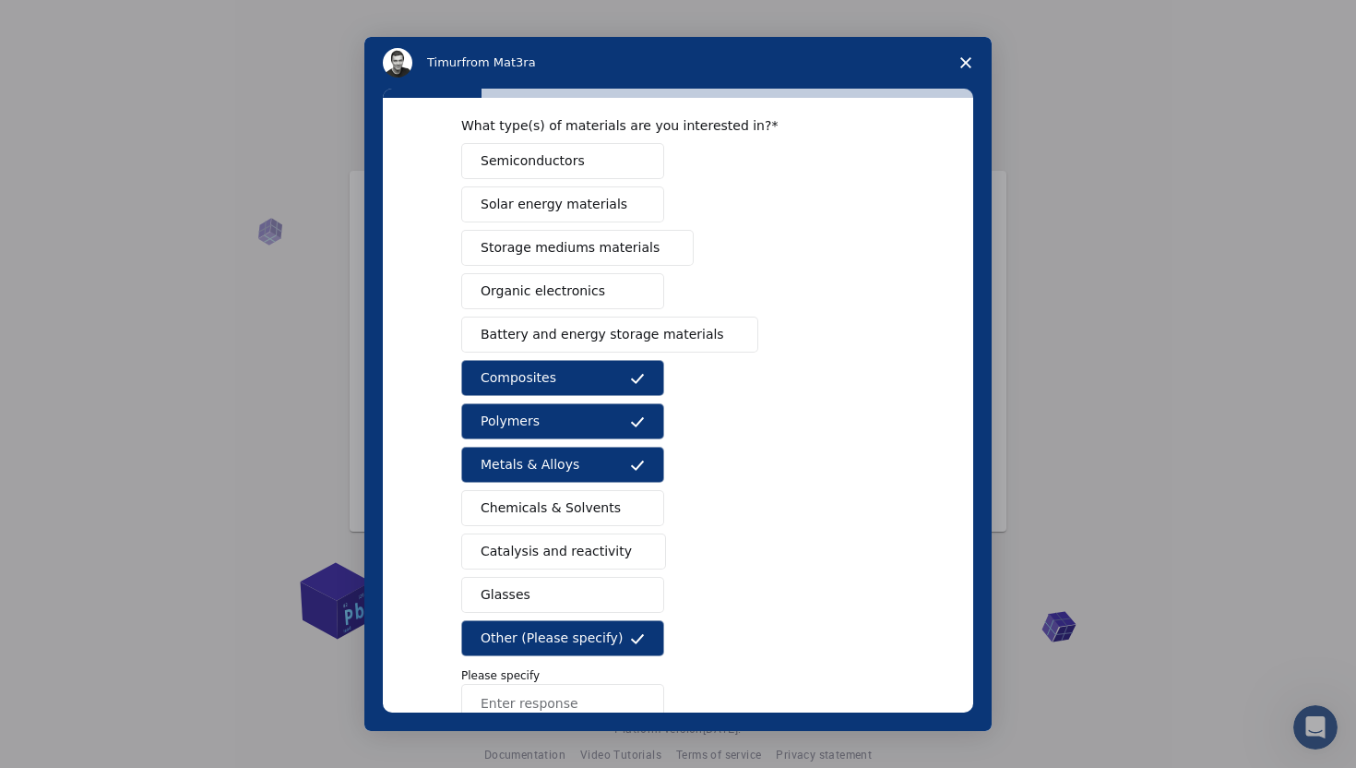
click at [577, 634] on span "Other (Please specify)" at bounding box center [552, 637] width 142 height 19
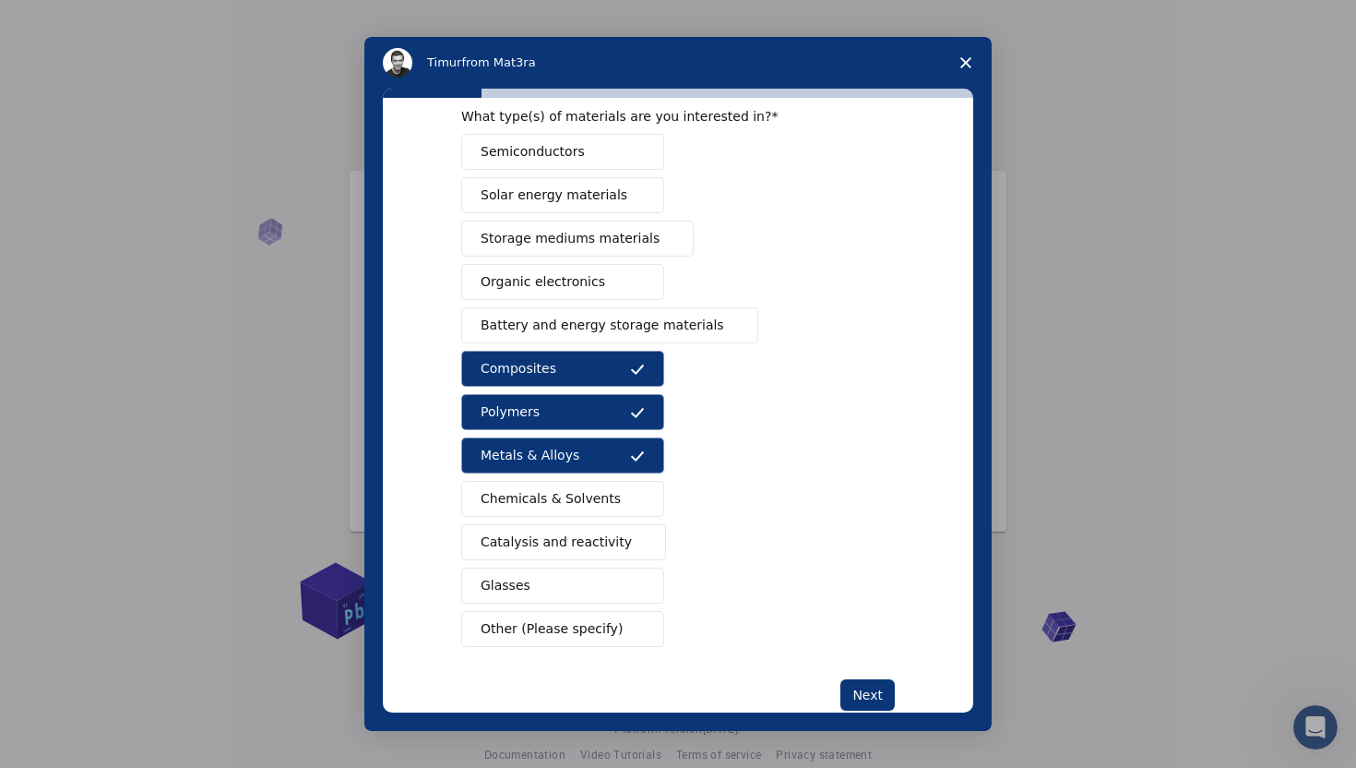
scroll to position [123, 0]
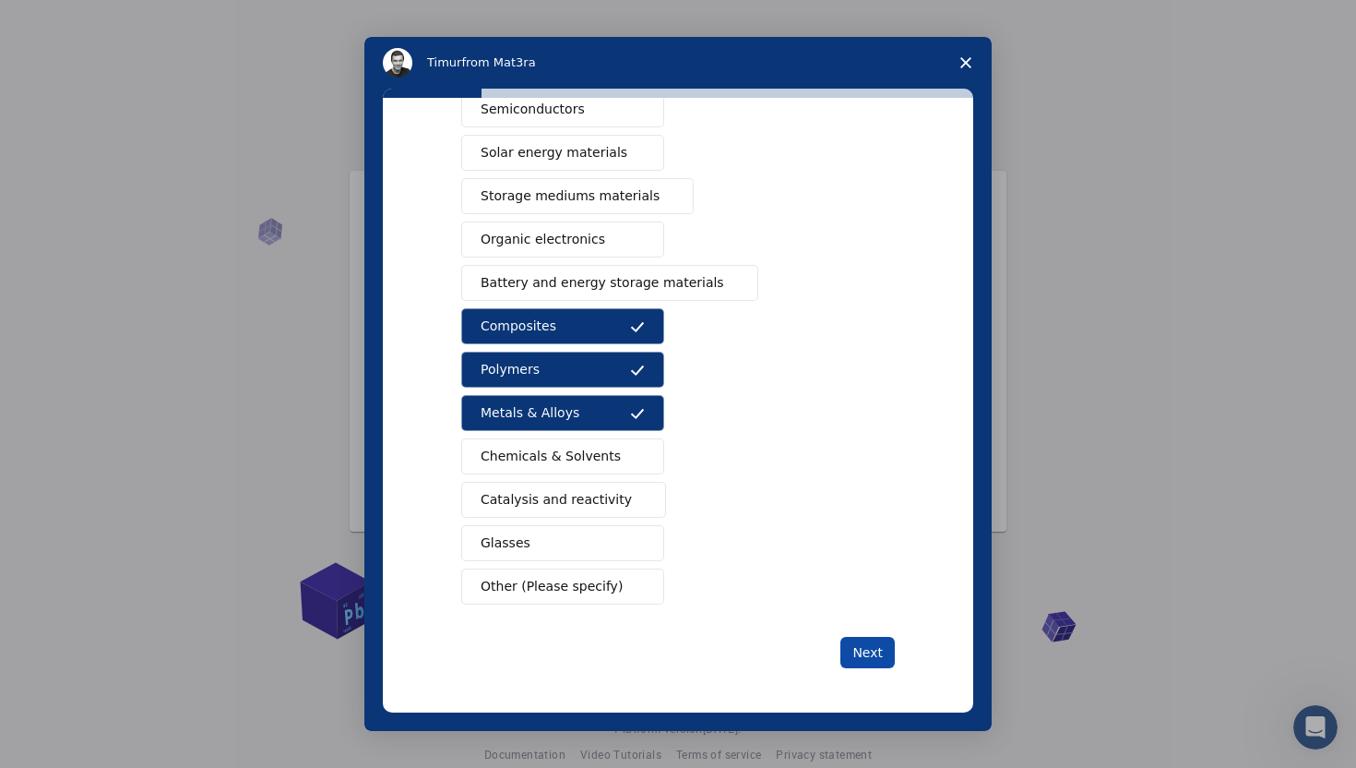
click at [872, 647] on button "Next" at bounding box center [867, 652] width 54 height 31
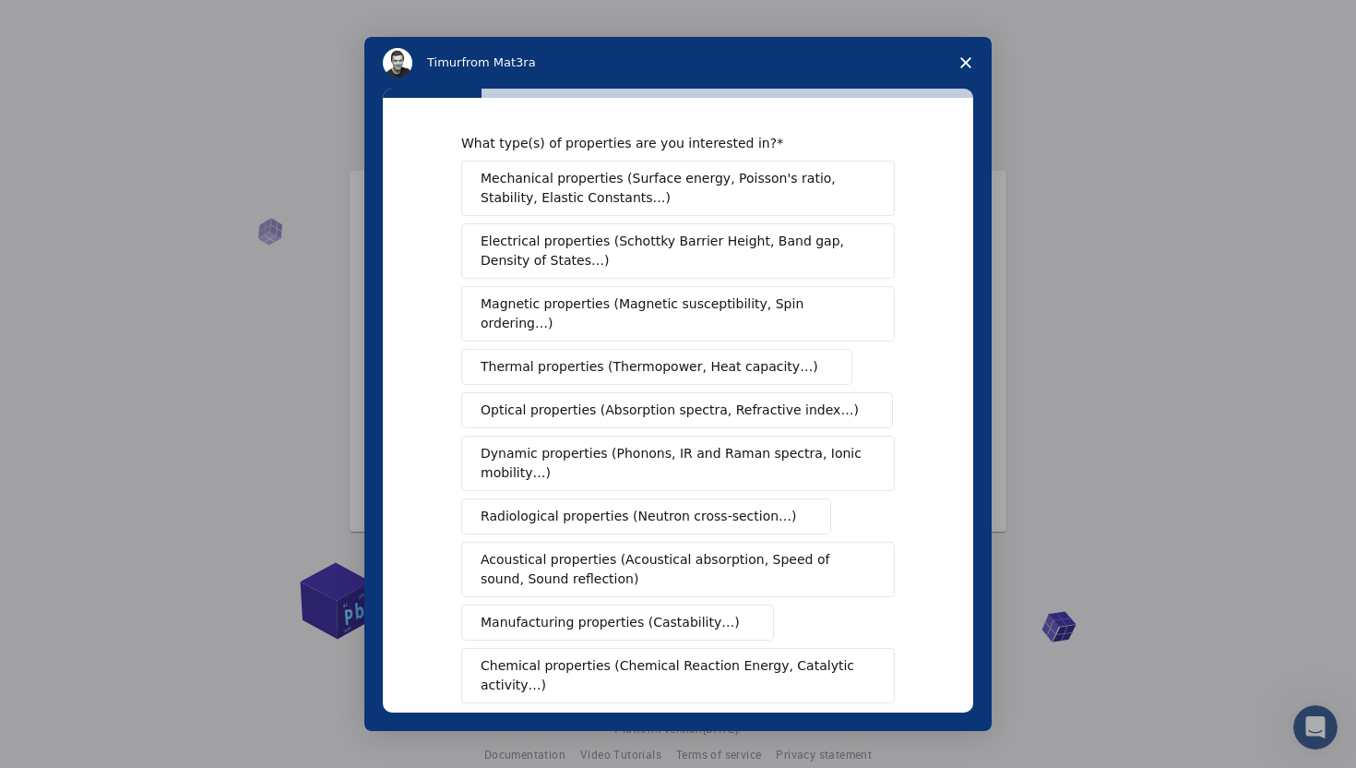
scroll to position [6, 0]
click at [650, 197] on span "Mechanical properties (Surface energy, Poisson's ratio, Stability, Elastic Cons…" at bounding box center [673, 190] width 385 height 39
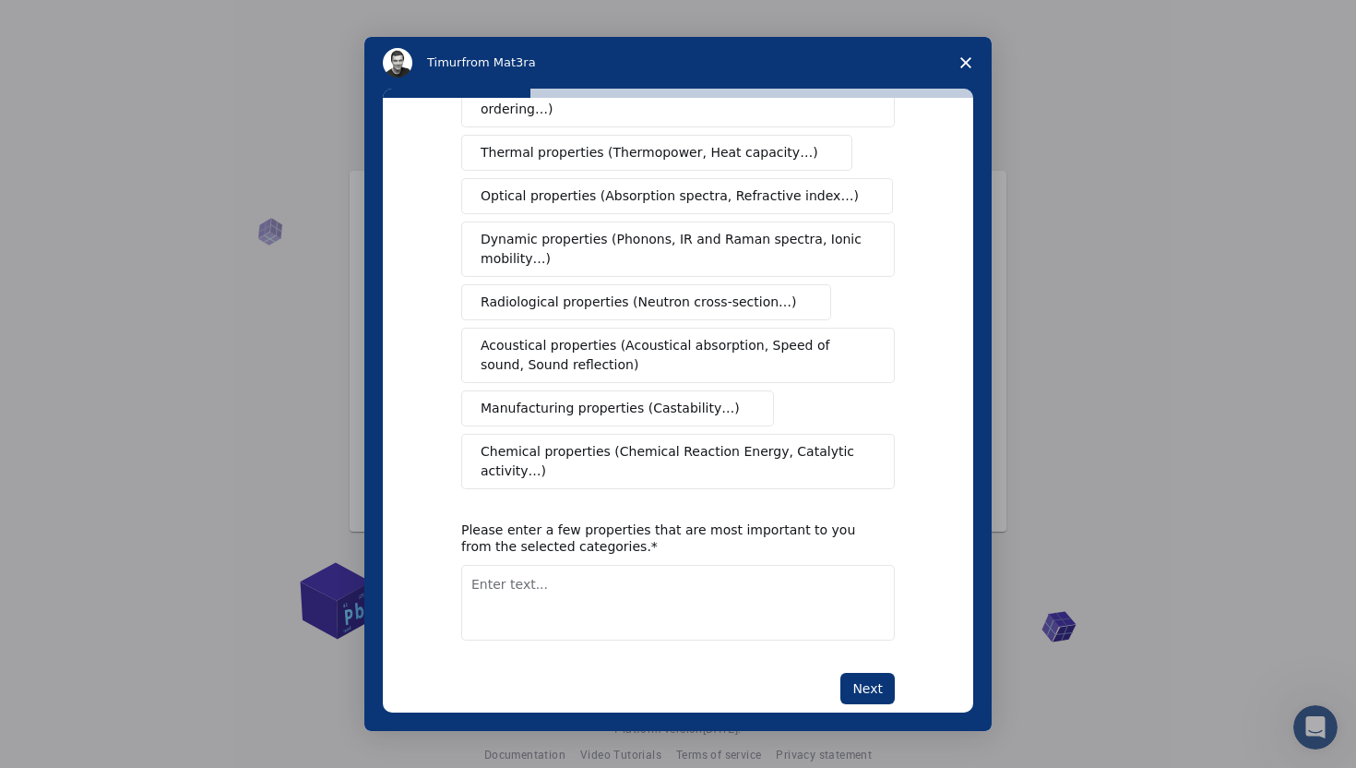
scroll to position [235, 0]
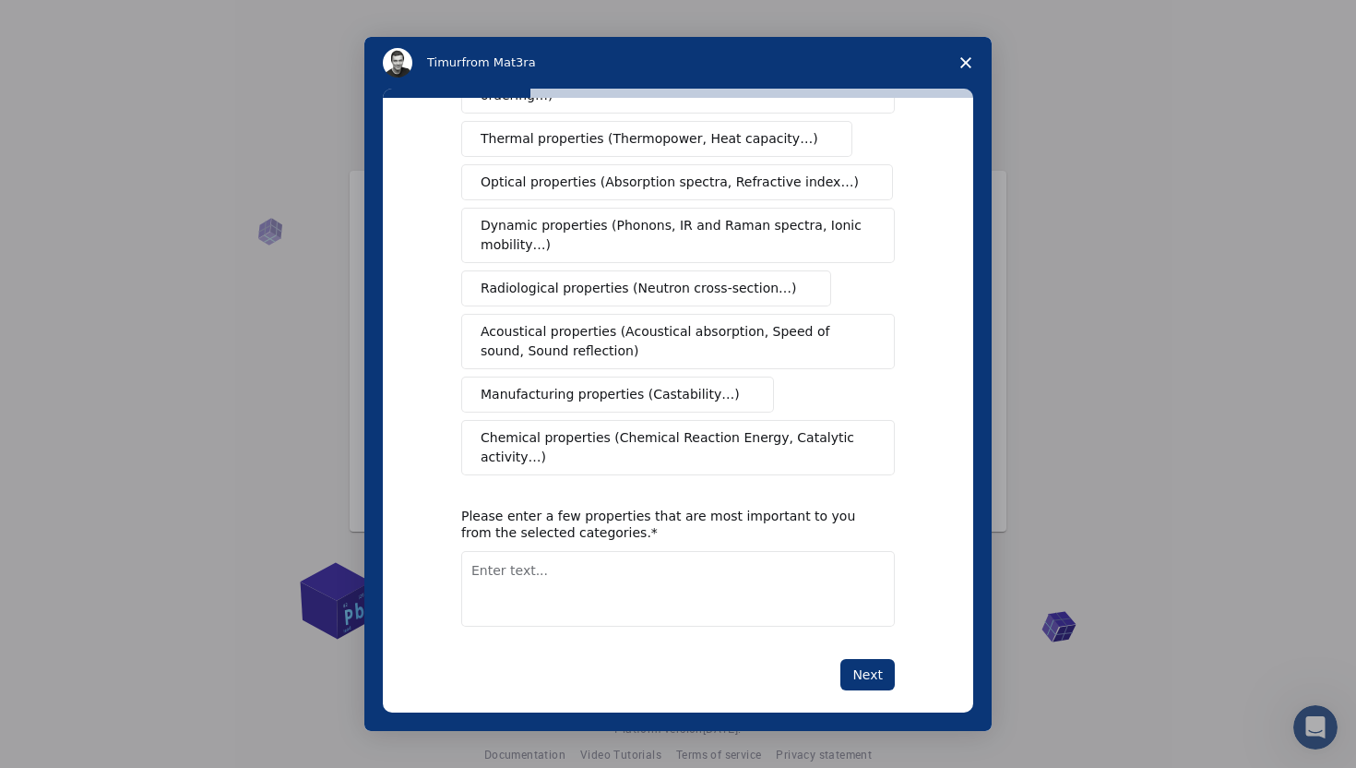
click at [629, 428] on span "Chemical properties (Chemical Reaction Energy, Catalytic activity…)" at bounding box center [672, 447] width 382 height 39
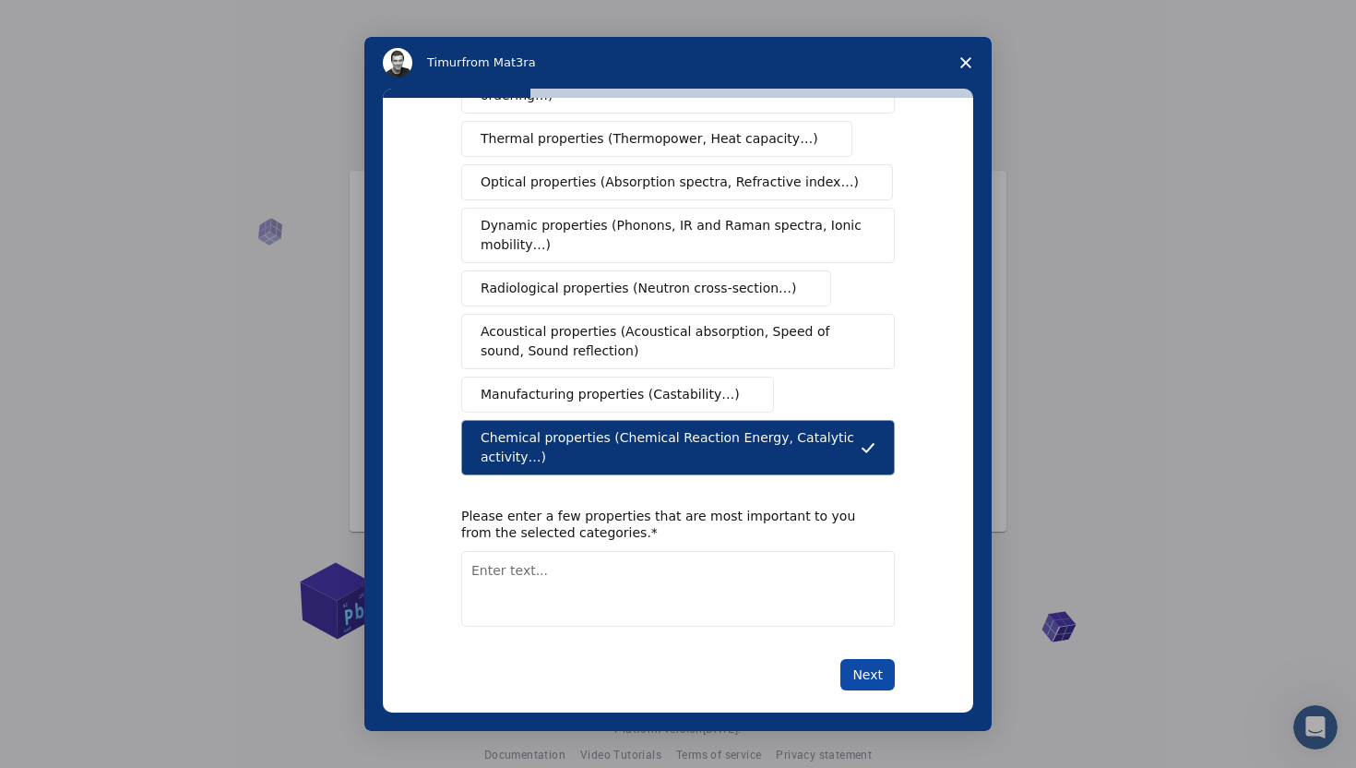
click at [845, 659] on button "Next" at bounding box center [867, 674] width 54 height 31
click at [732, 578] on textarea "Enter text..." at bounding box center [678, 589] width 434 height 76
type textarea "bullet proof, light weight"
click at [871, 659] on button "Next" at bounding box center [867, 674] width 54 height 31
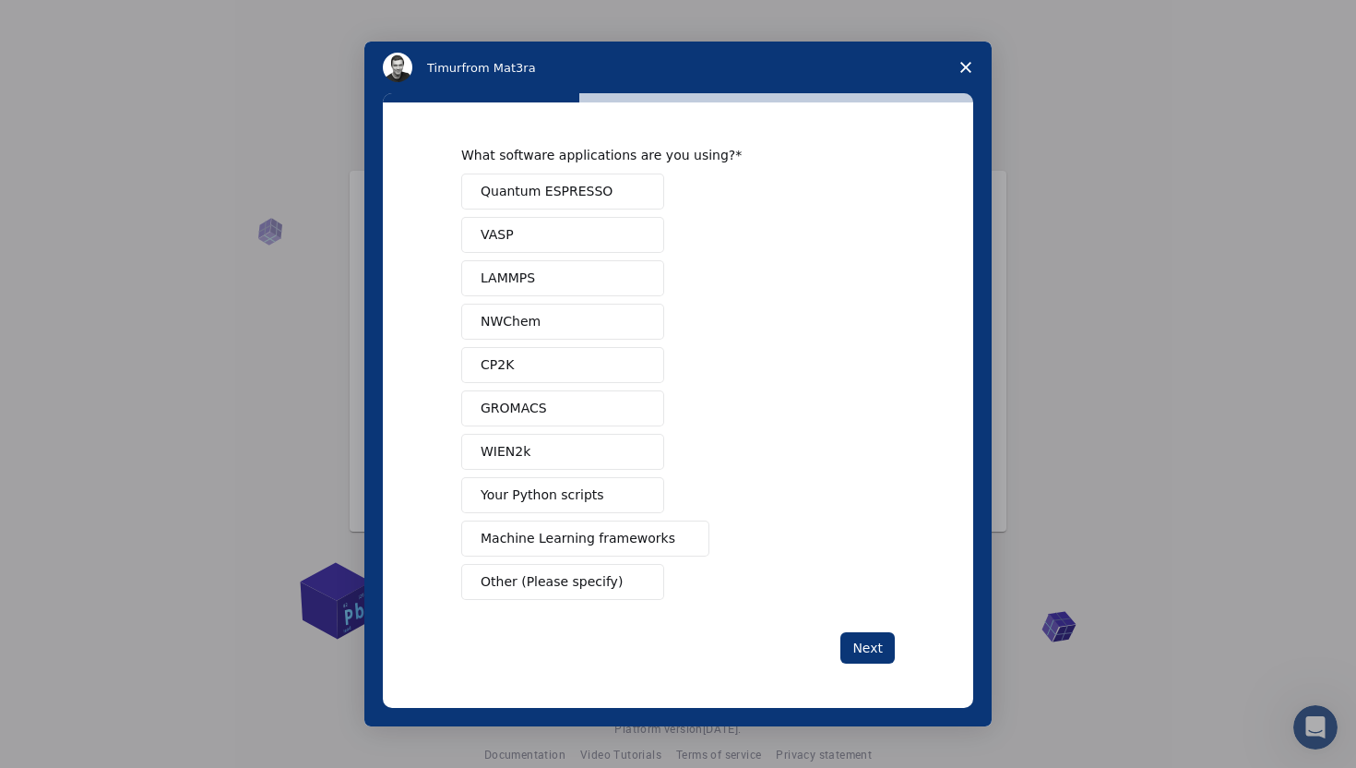
click at [563, 221] on button "VASP" at bounding box center [562, 235] width 203 height 36
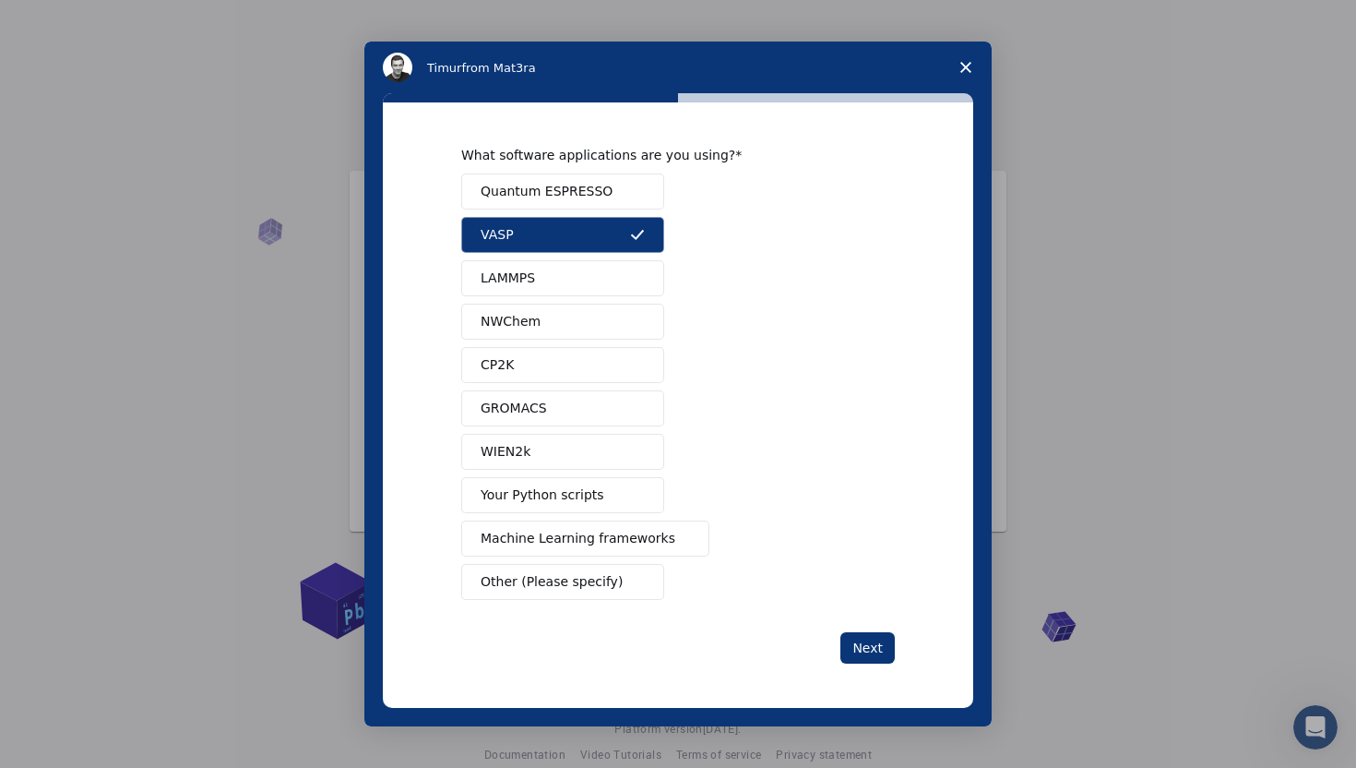
click at [575, 191] on span "Quantum ESPRESSO" at bounding box center [547, 191] width 132 height 19
click at [575, 257] on div "Quantum ESPRESSO VASP LAMMPS NWChem CP2K GROMACS WIEN2k Your Python scripts Mac…" at bounding box center [678, 386] width 434 height 426
click at [577, 263] on button "LAMMPS" at bounding box center [562, 278] width 203 height 36
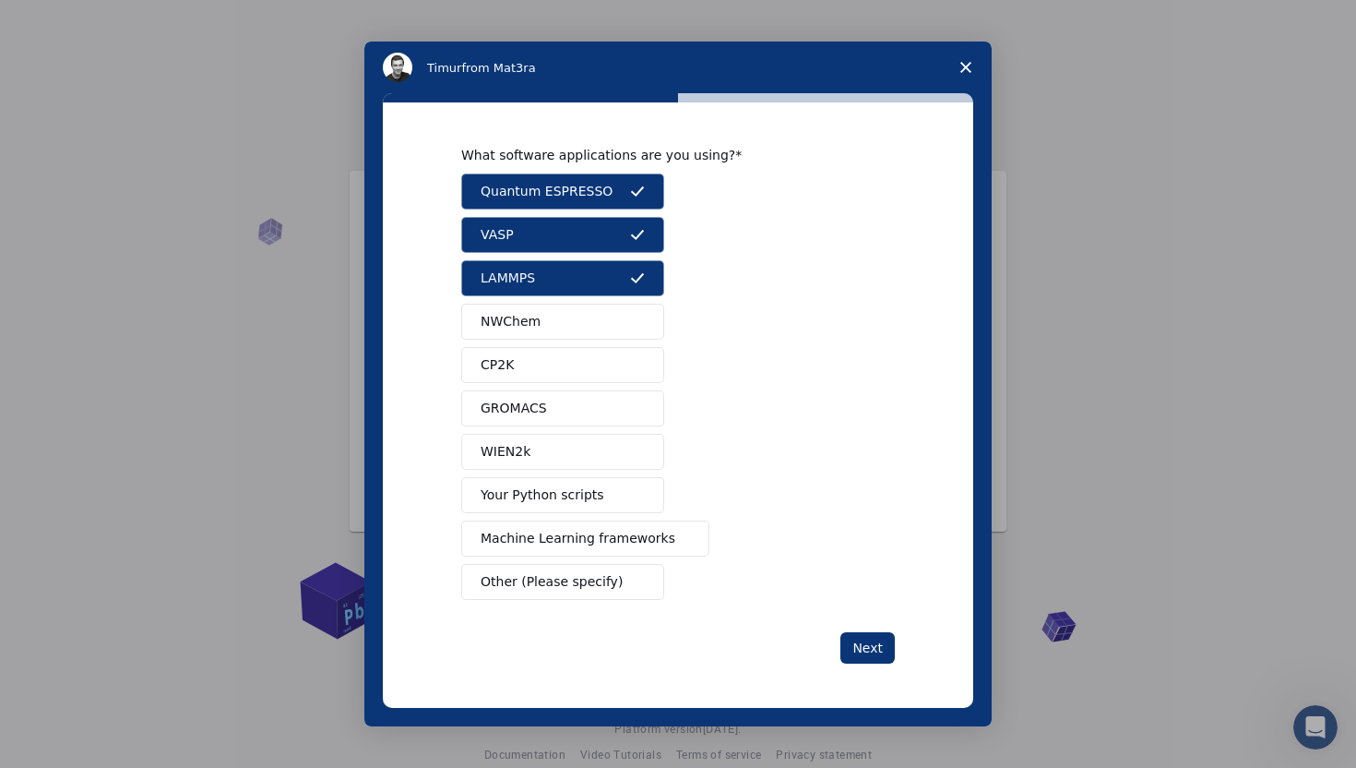
click at [575, 309] on button "NWChem" at bounding box center [562, 321] width 203 height 36
click at [575, 380] on button "CP2K" at bounding box center [562, 365] width 203 height 36
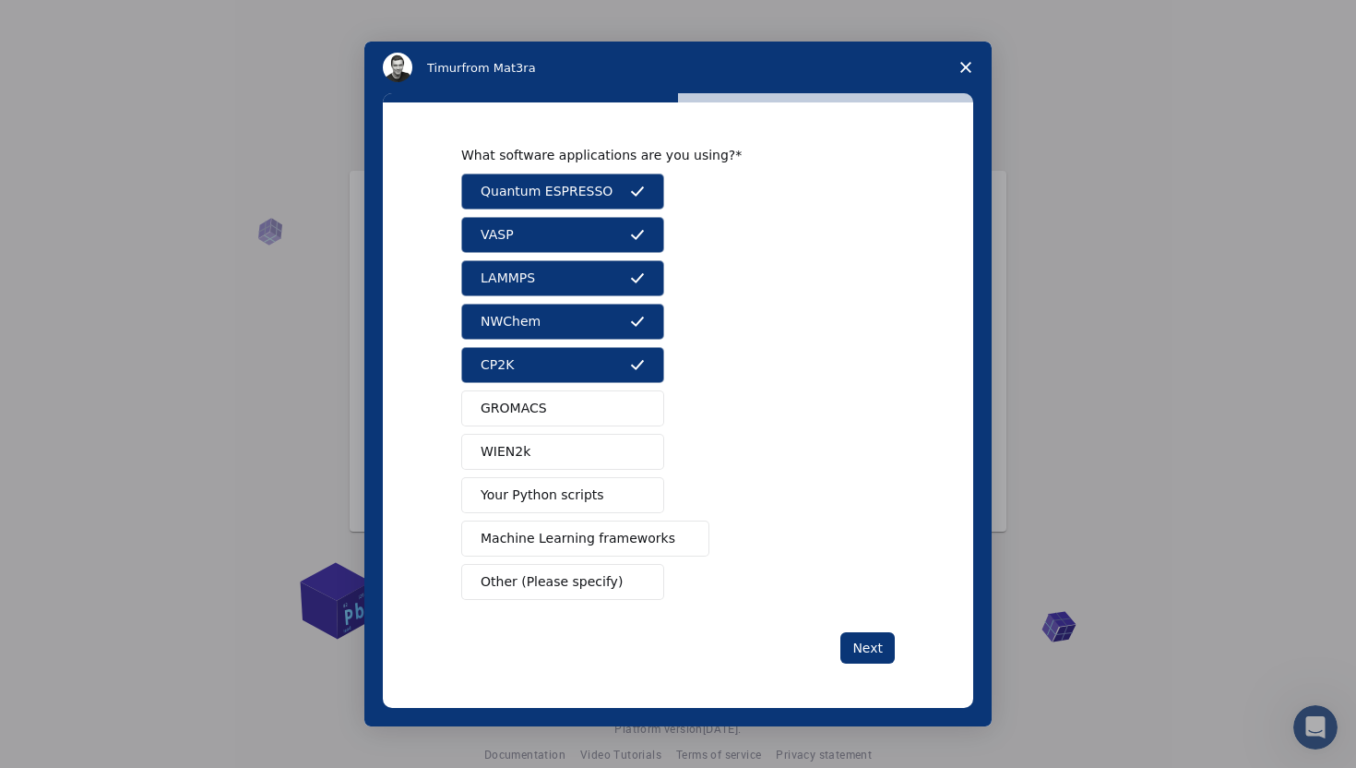
click at [573, 409] on button "GROMACS" at bounding box center [562, 408] width 203 height 36
click at [573, 439] on button "WIEN2k" at bounding box center [562, 452] width 203 height 36
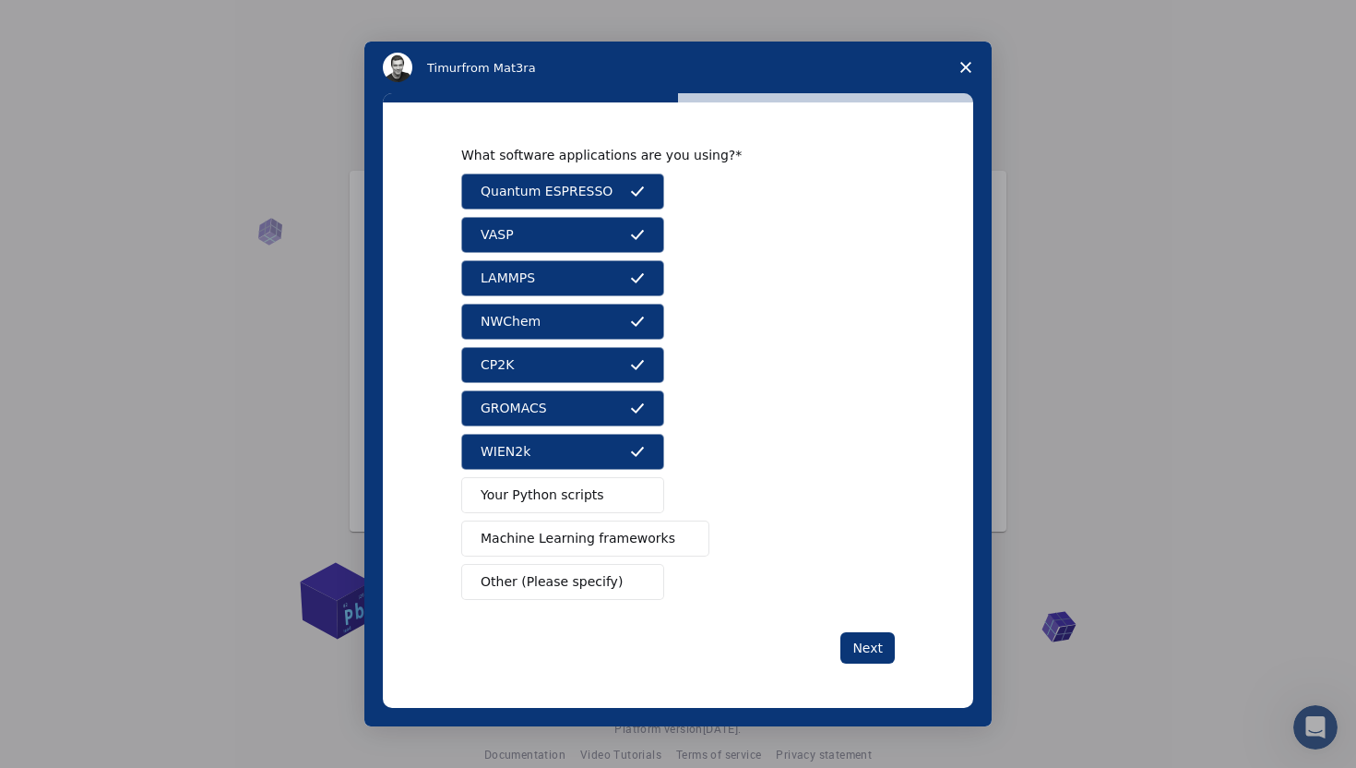
click at [577, 497] on span "Your Python scripts" at bounding box center [543, 494] width 124 height 19
click at [595, 499] on span "Your Python scripts" at bounding box center [543, 494] width 124 height 19
click at [880, 642] on button "Next" at bounding box center [867, 647] width 54 height 31
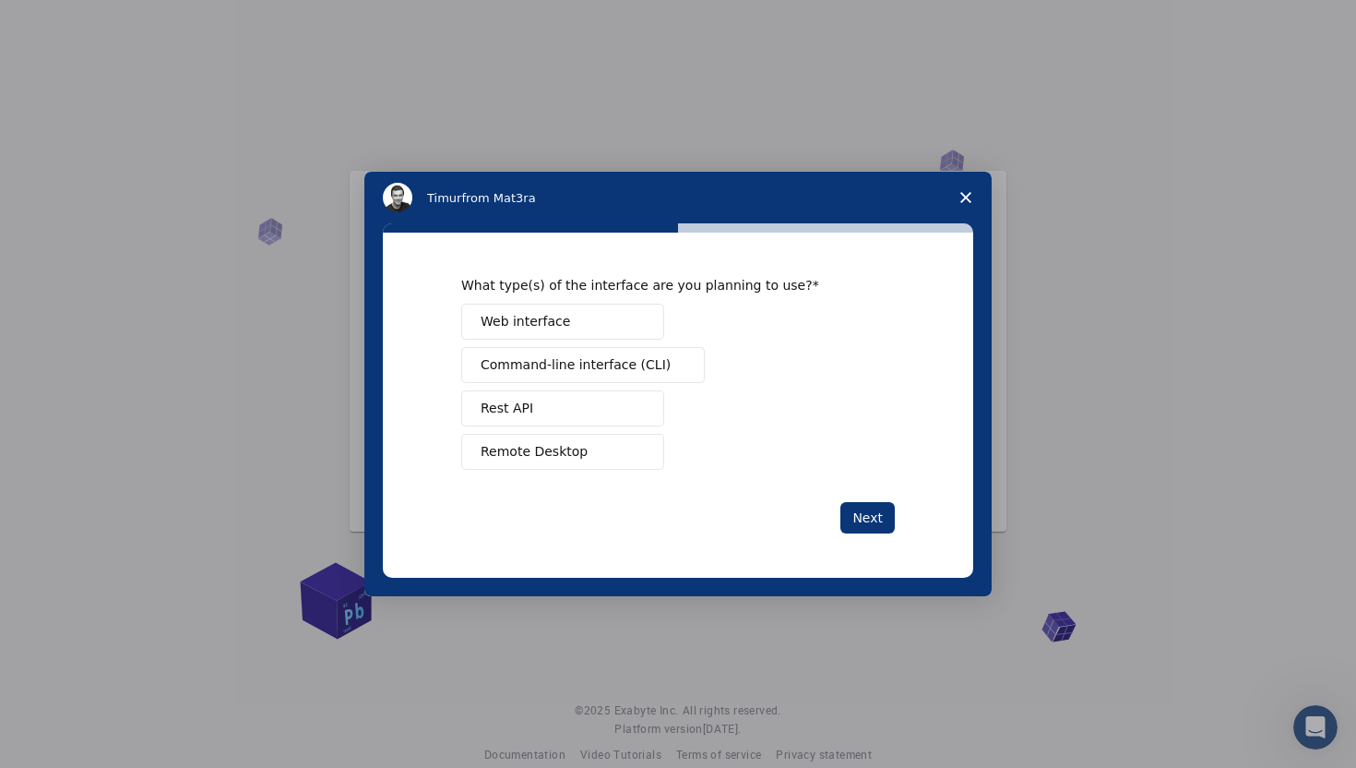
click at [583, 320] on button "Web interface" at bounding box center [562, 321] width 203 height 36
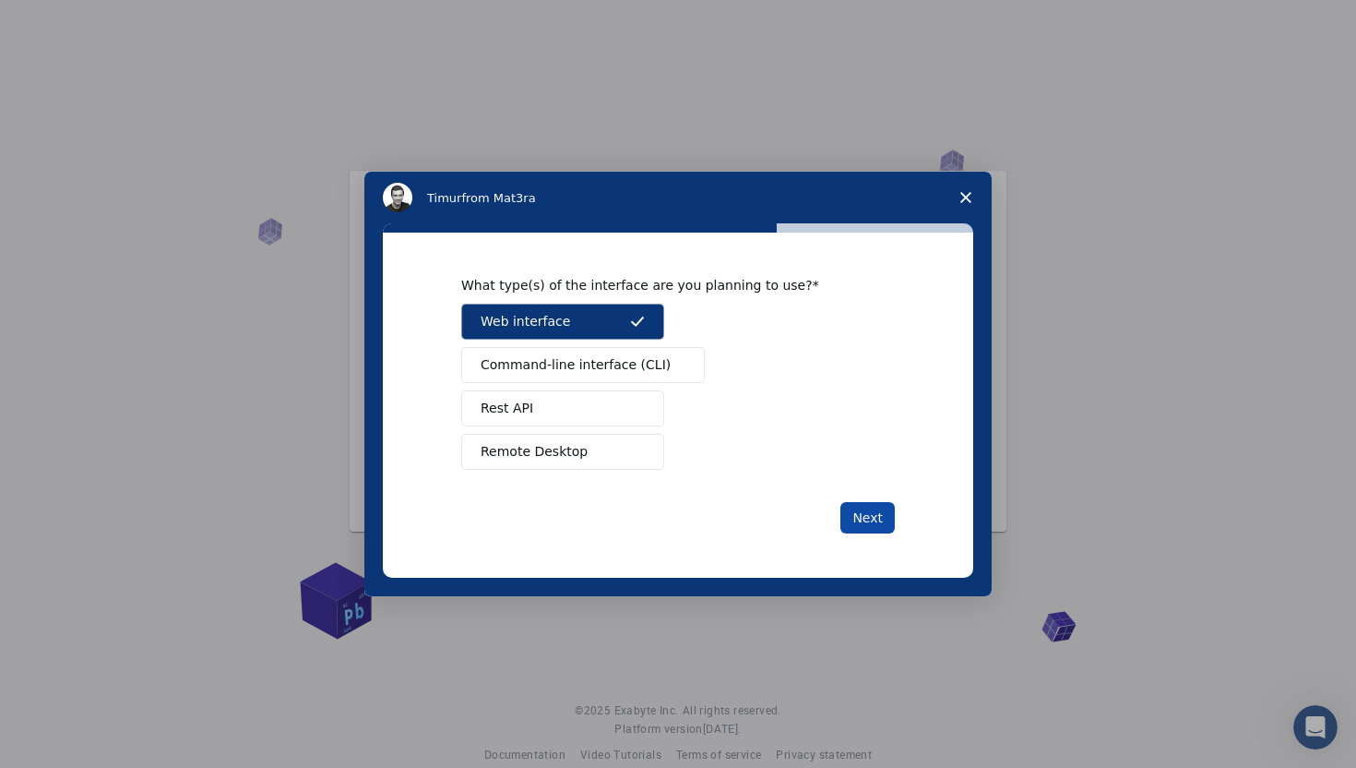
click at [861, 503] on button "Next" at bounding box center [867, 517] width 54 height 31
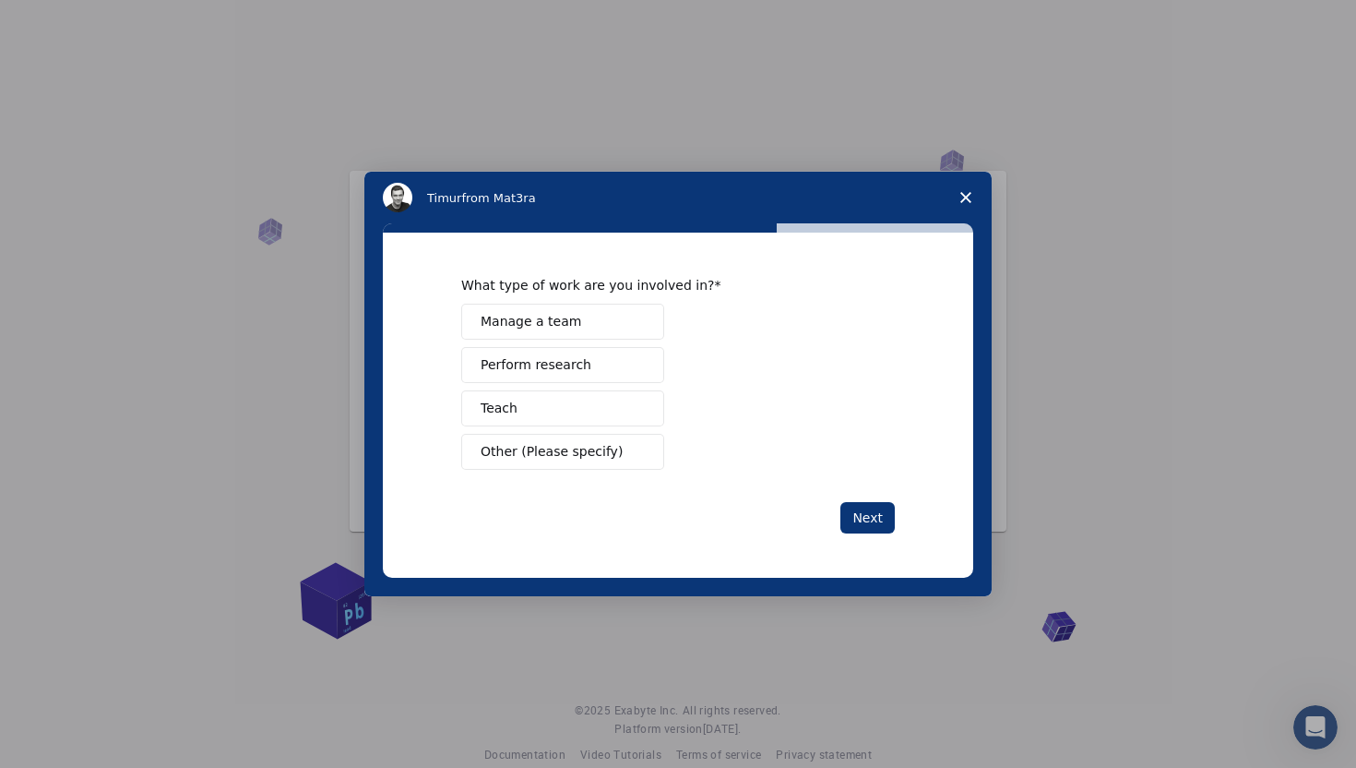
click at [570, 369] on span "Perform research" at bounding box center [536, 364] width 111 height 19
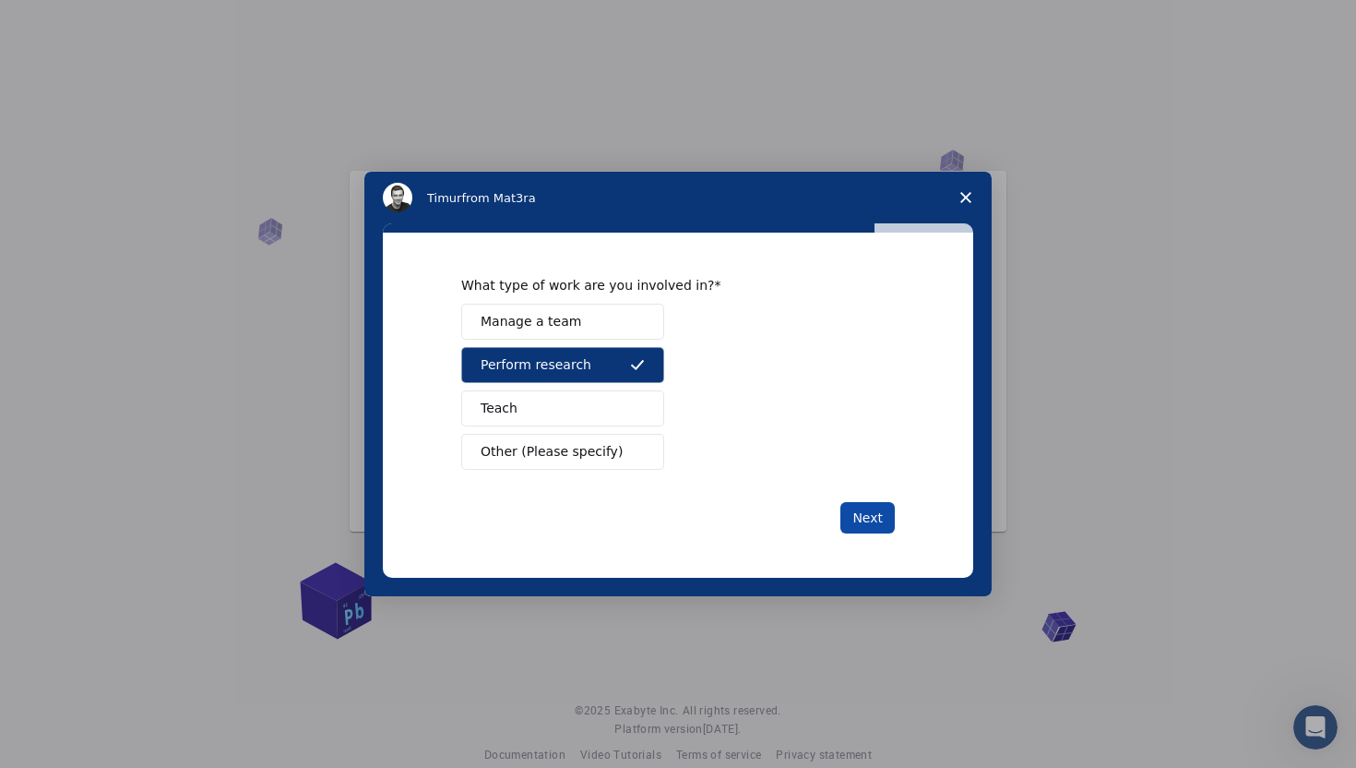
click at [862, 512] on button "Next" at bounding box center [867, 517] width 54 height 31
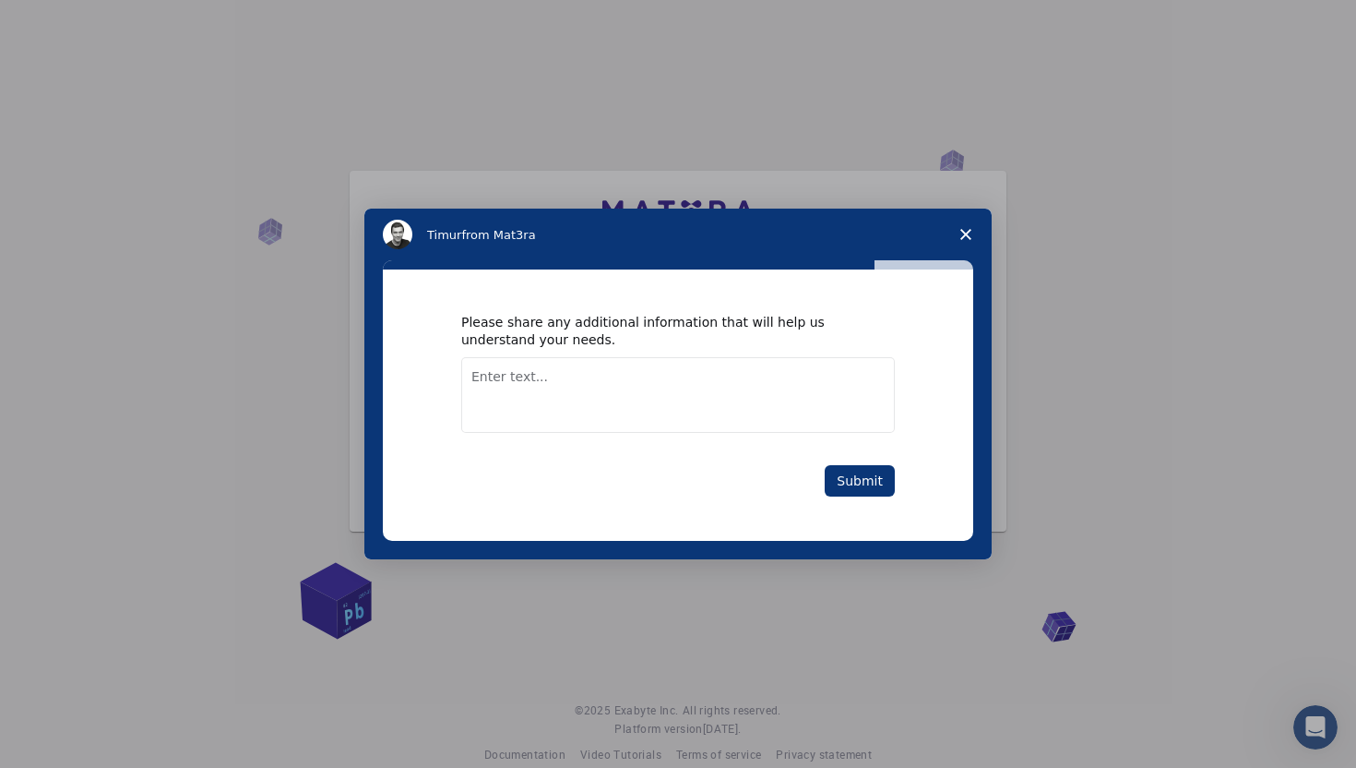
click at [768, 399] on textarea "Enter text..." at bounding box center [678, 395] width 434 height 76
type textarea "m"
type textarea "no"
click at [865, 498] on div "Please share any additional information that will help us understand your needs…" at bounding box center [678, 404] width 590 height 270
click at [866, 487] on button "Submit" at bounding box center [860, 480] width 70 height 31
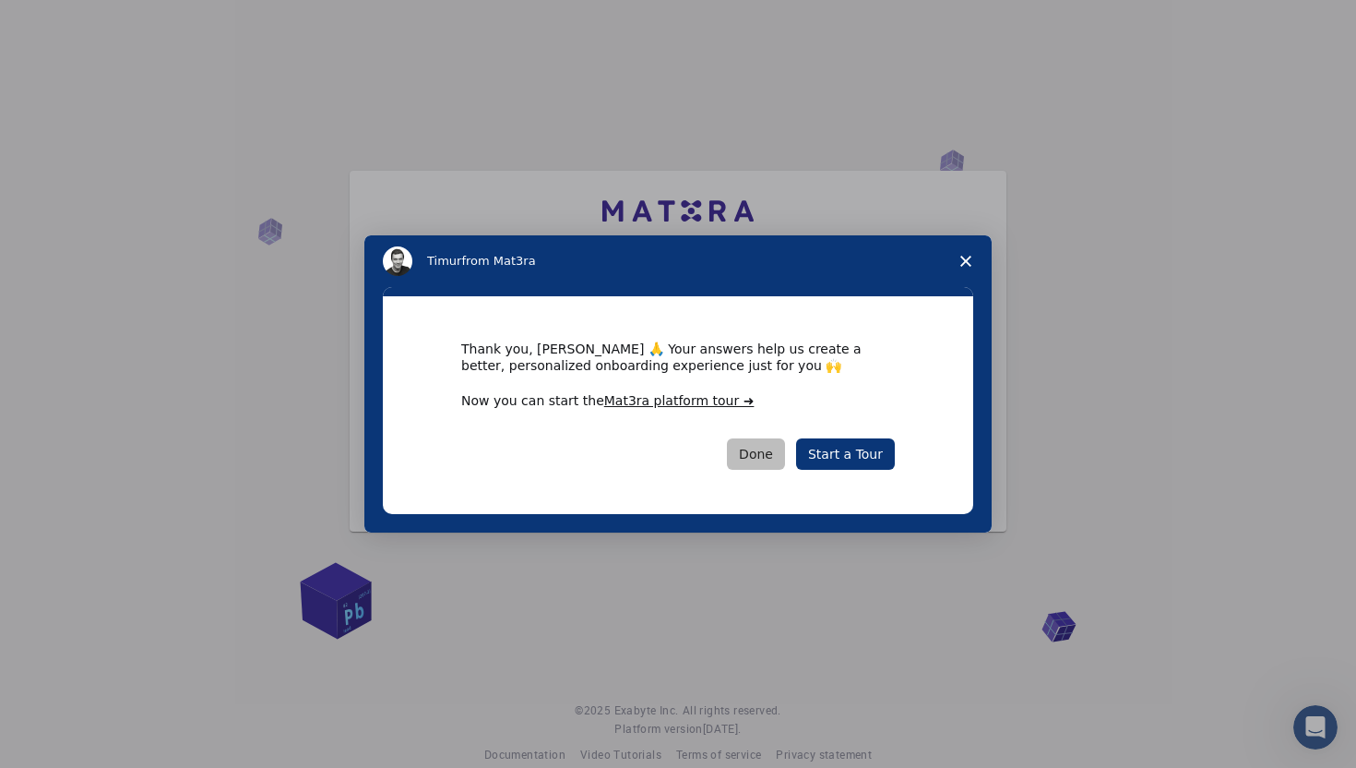
click at [760, 458] on button "Done" at bounding box center [756, 453] width 58 height 31
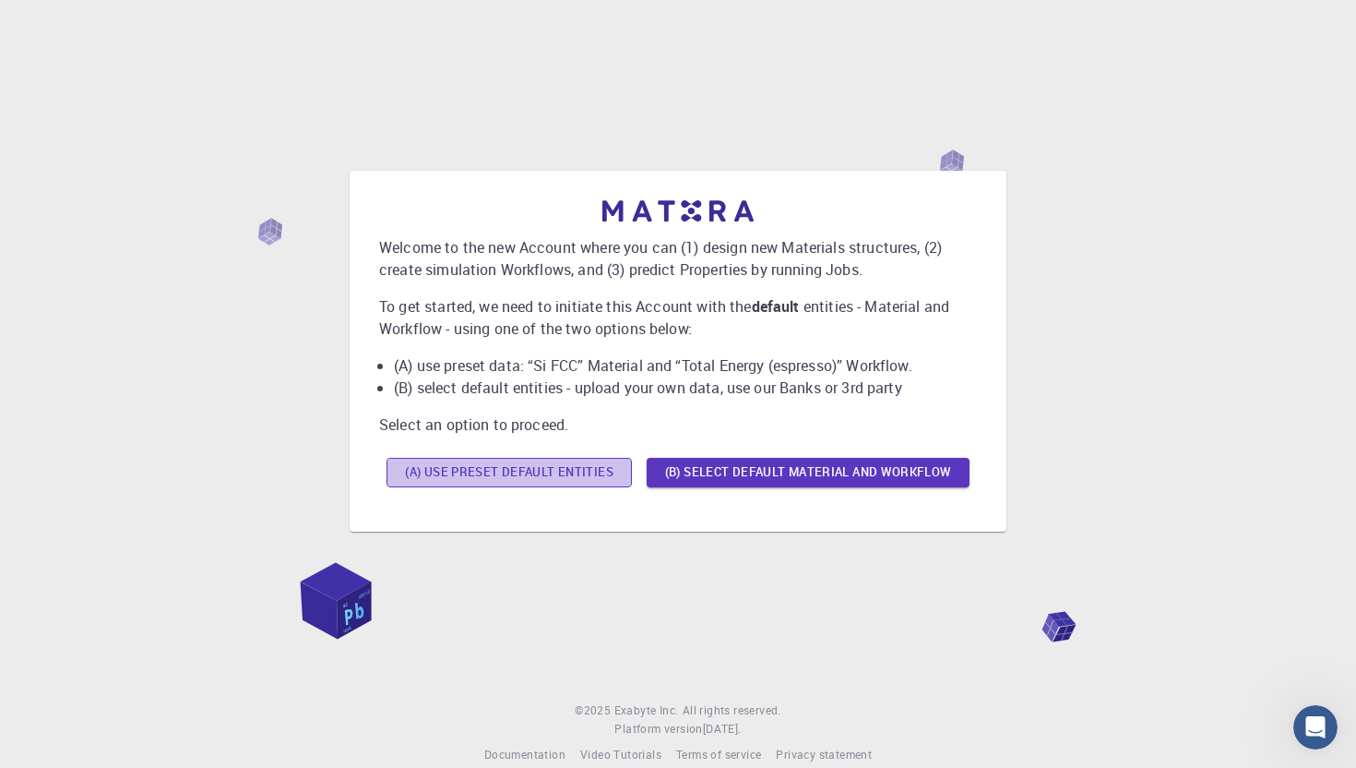
click at [590, 479] on button "(A) Use preset default entities" at bounding box center [509, 473] width 245 height 30
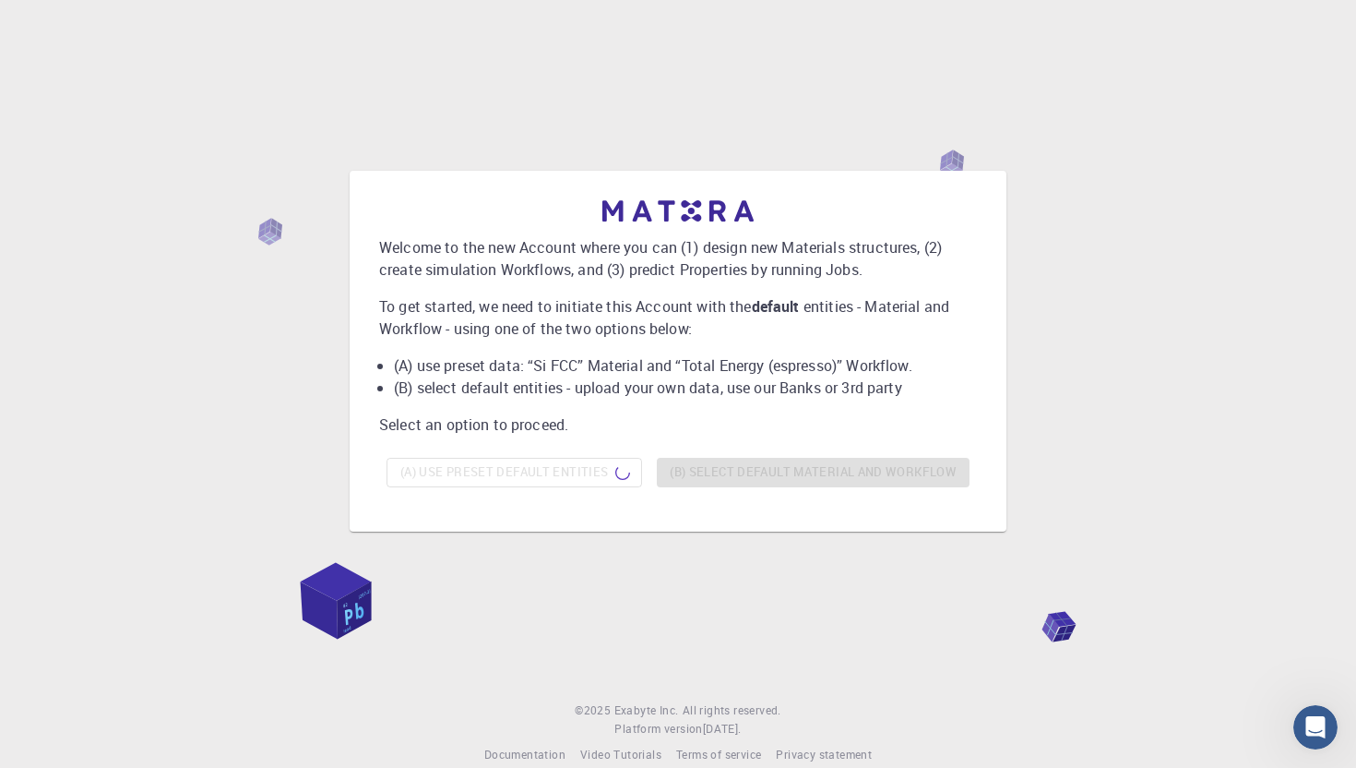
click at [611, 463] on div "(A) Use preset default entities (B) Select default material and workflow" at bounding box center [678, 472] width 598 height 44
click at [804, 466] on div "(A) Use preset default entities (B) Select default material and workflow" at bounding box center [678, 472] width 598 height 44
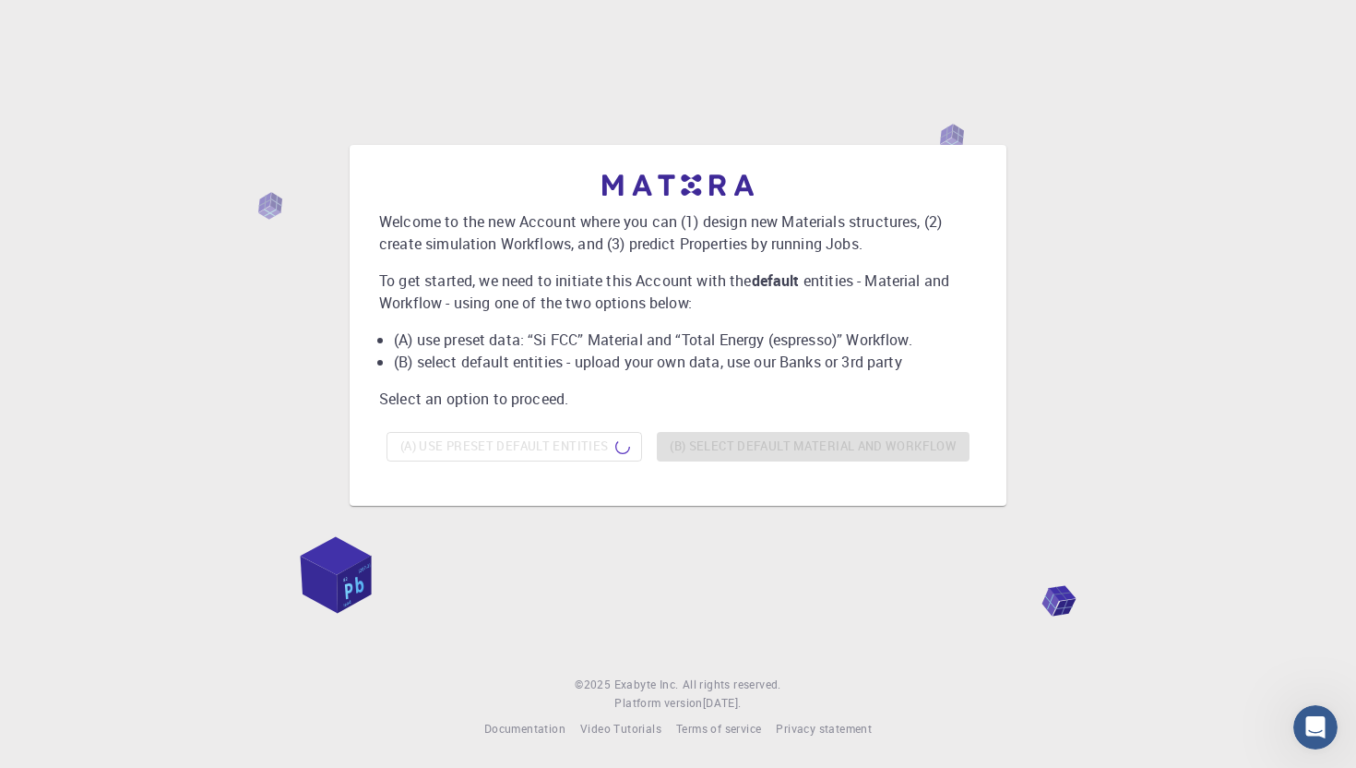
click at [902, 242] on p "Welcome to the new Account where you can (1) design new Materials structures, (…" at bounding box center [678, 232] width 598 height 44
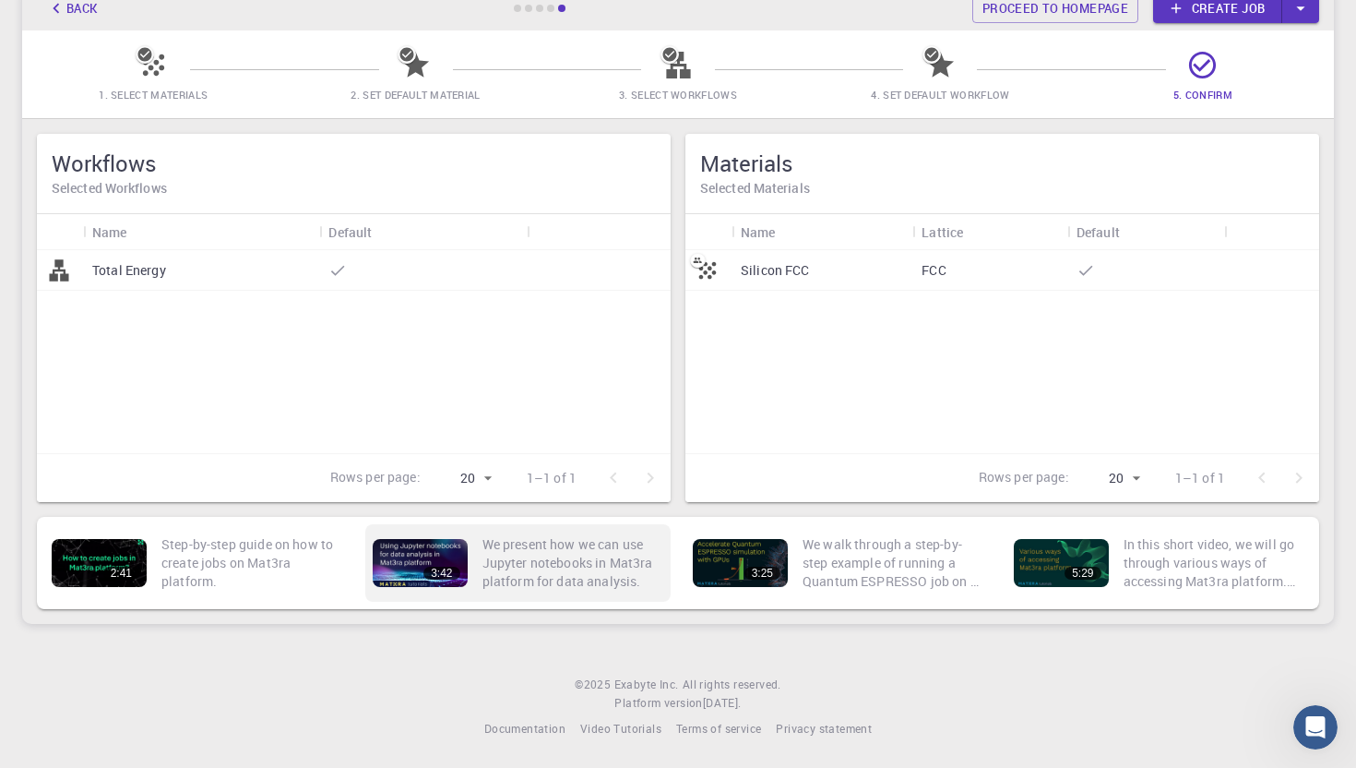
scroll to position [0, 0]
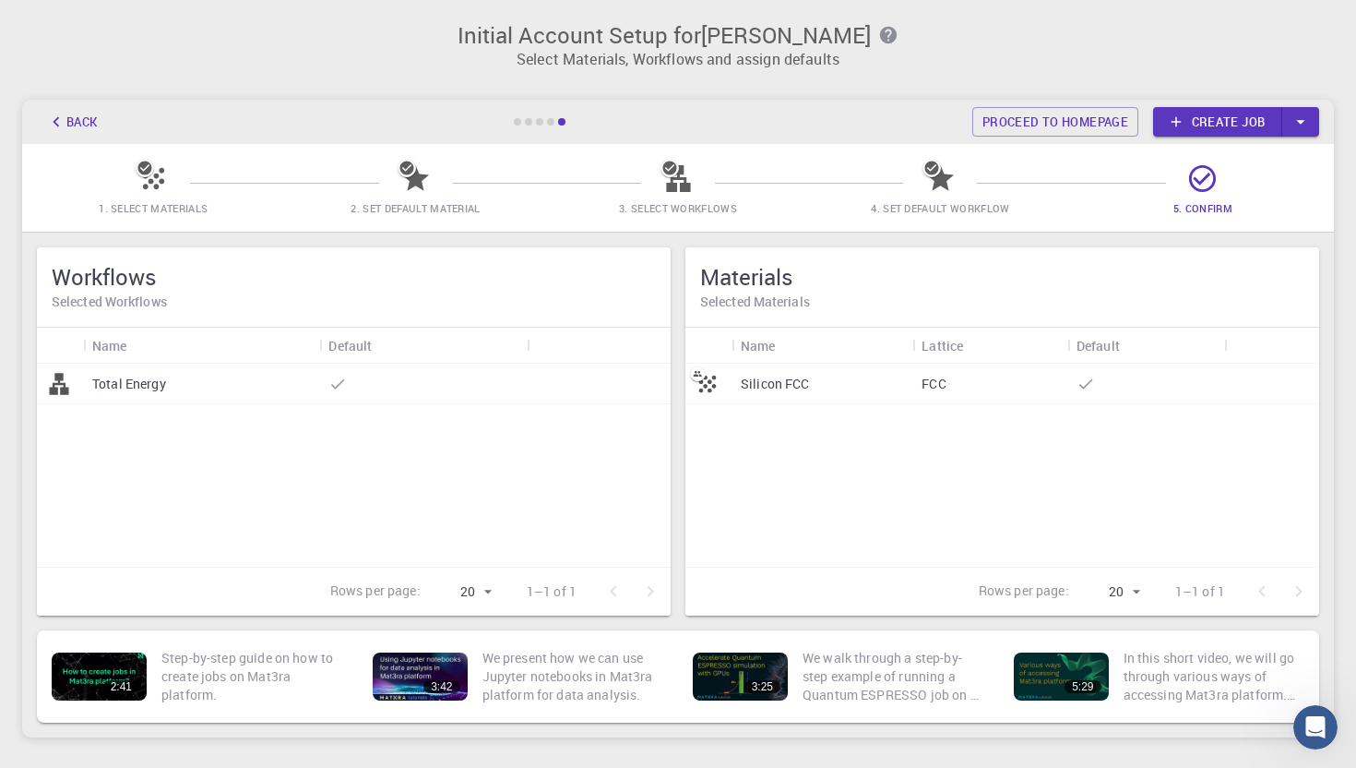
click at [1232, 125] on link "Create job" at bounding box center [1217, 122] width 129 height 30
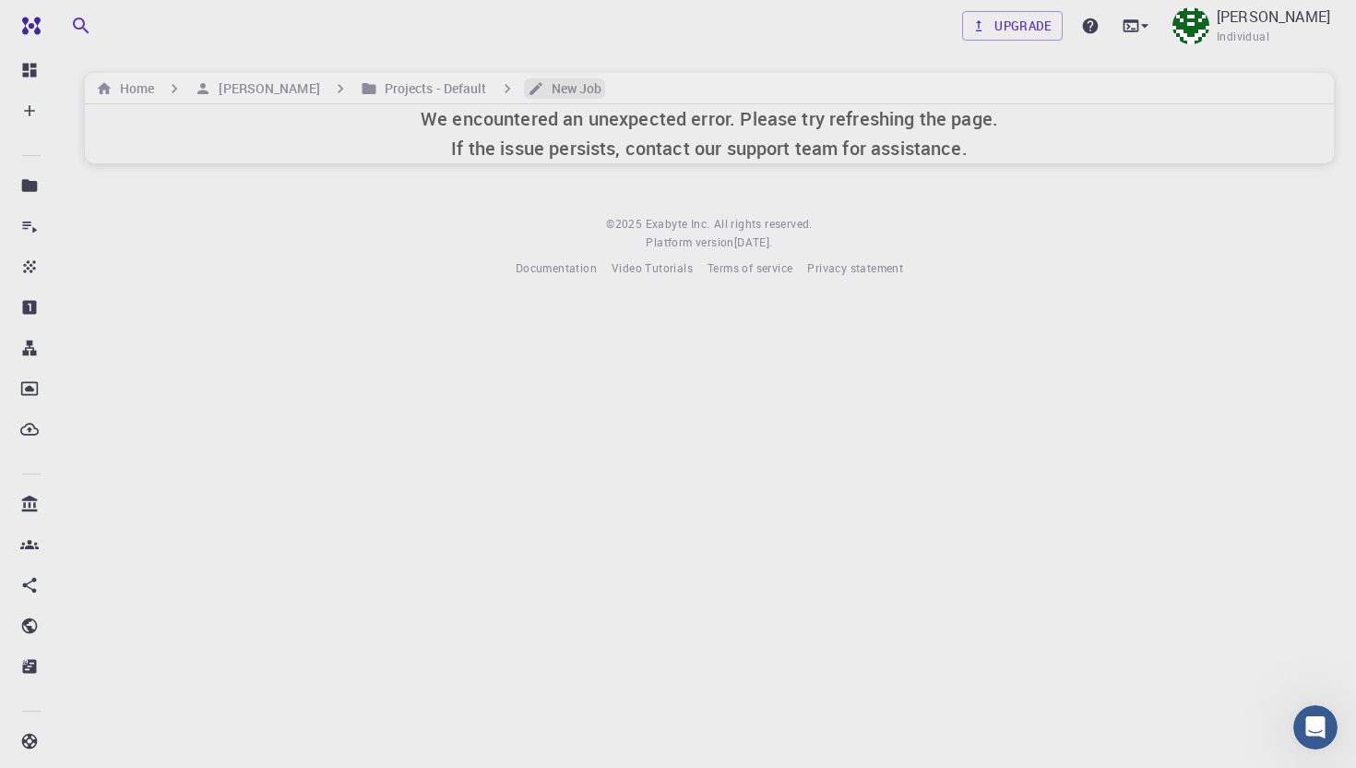
click at [544, 79] on h6 "New Job" at bounding box center [573, 88] width 58 height 20
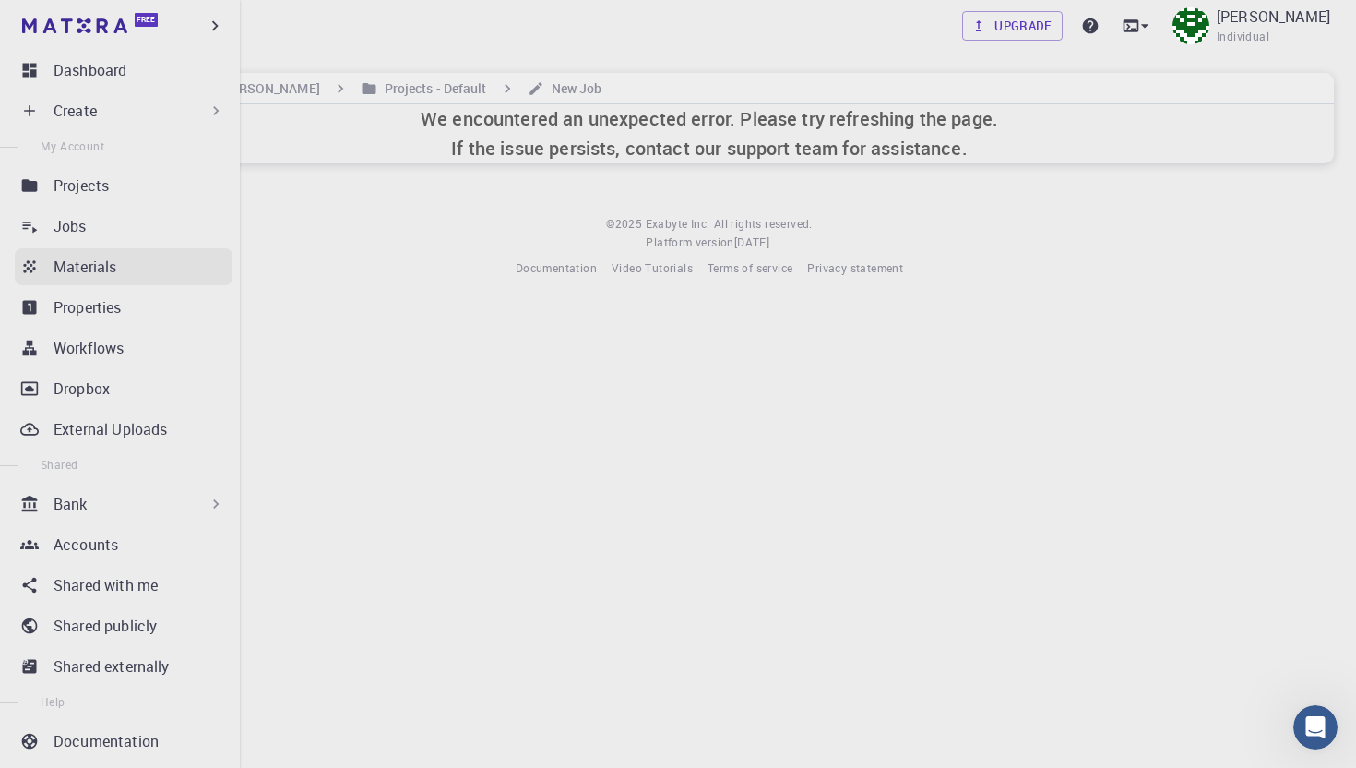
click at [105, 256] on p "Materials" at bounding box center [85, 267] width 63 height 22
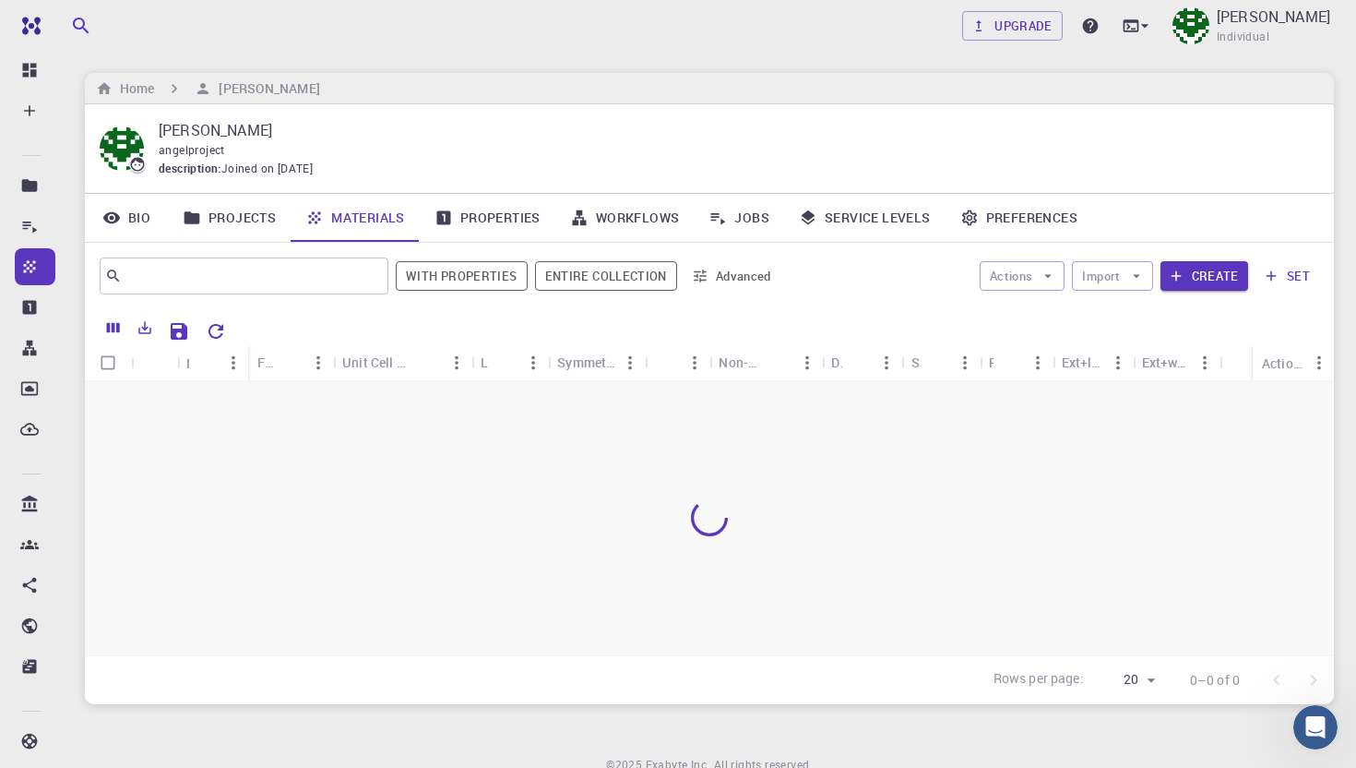
click at [478, 462] on div at bounding box center [709, 518] width 1249 height 274
click at [1196, 278] on button "Create" at bounding box center [1204, 276] width 88 height 30
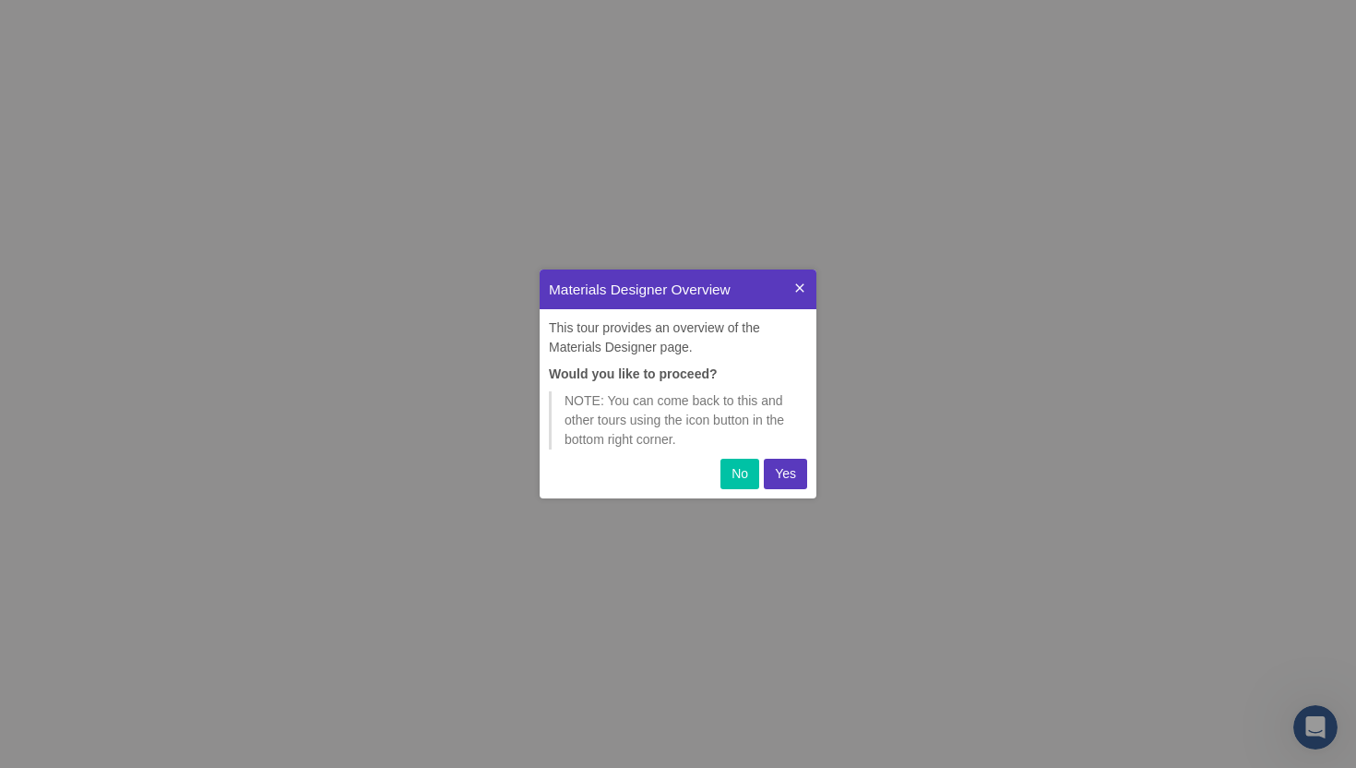
scroll to position [229, 277]
click at [784, 476] on p "Yes" at bounding box center [785, 473] width 21 height 19
